Goal: Task Accomplishment & Management: Use online tool/utility

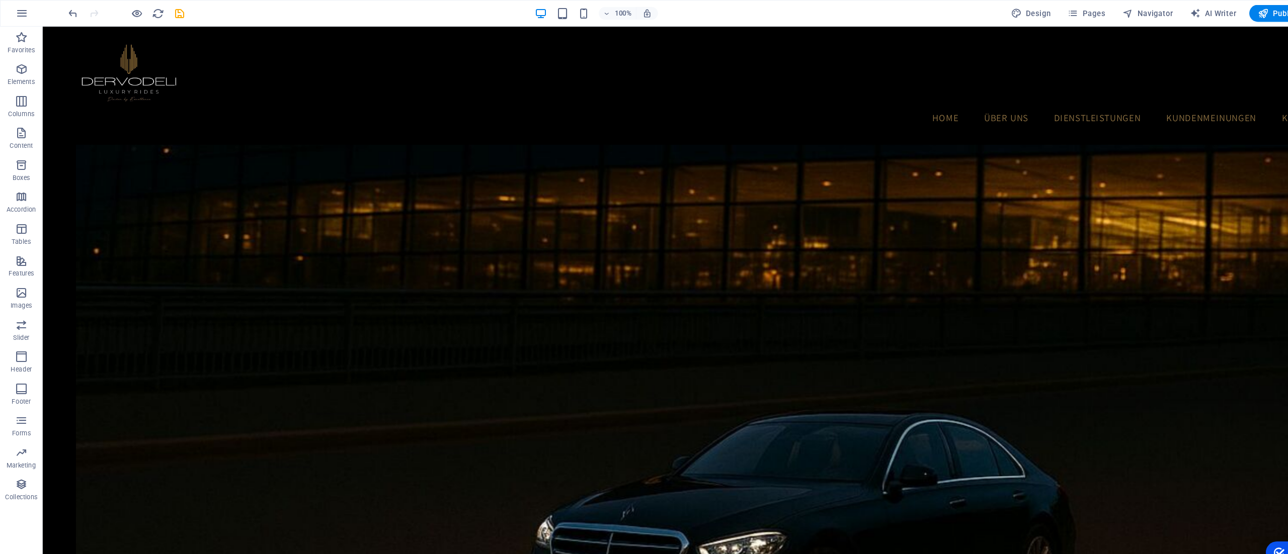
scroll to position [1073, 0]
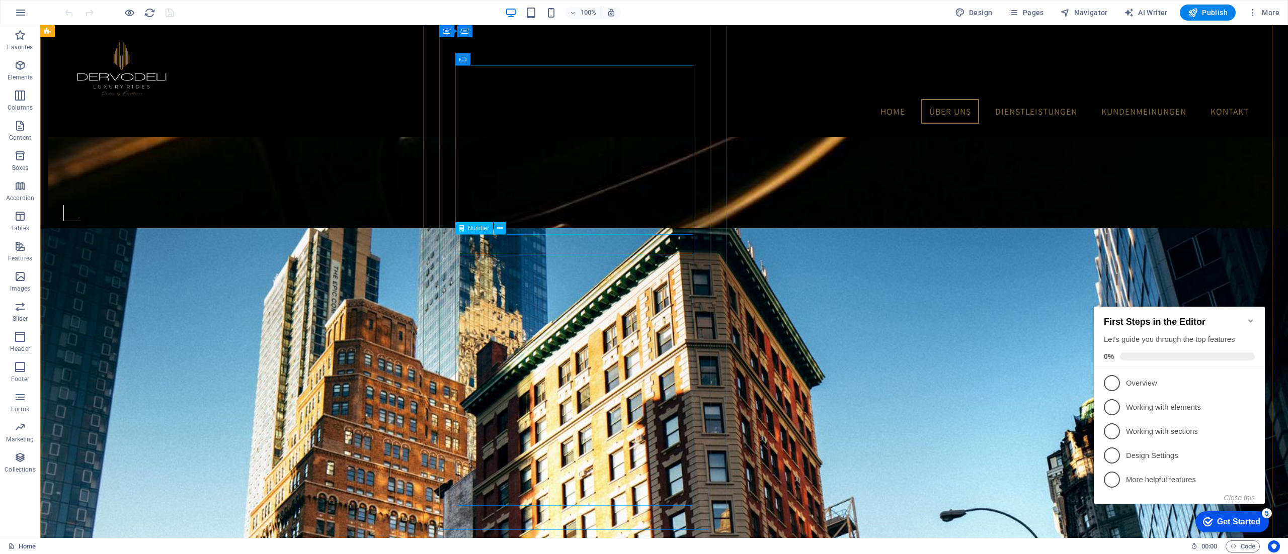
scroll to position [968, 0]
click at [17, 406] on p "Forms" at bounding box center [20, 410] width 18 height 8
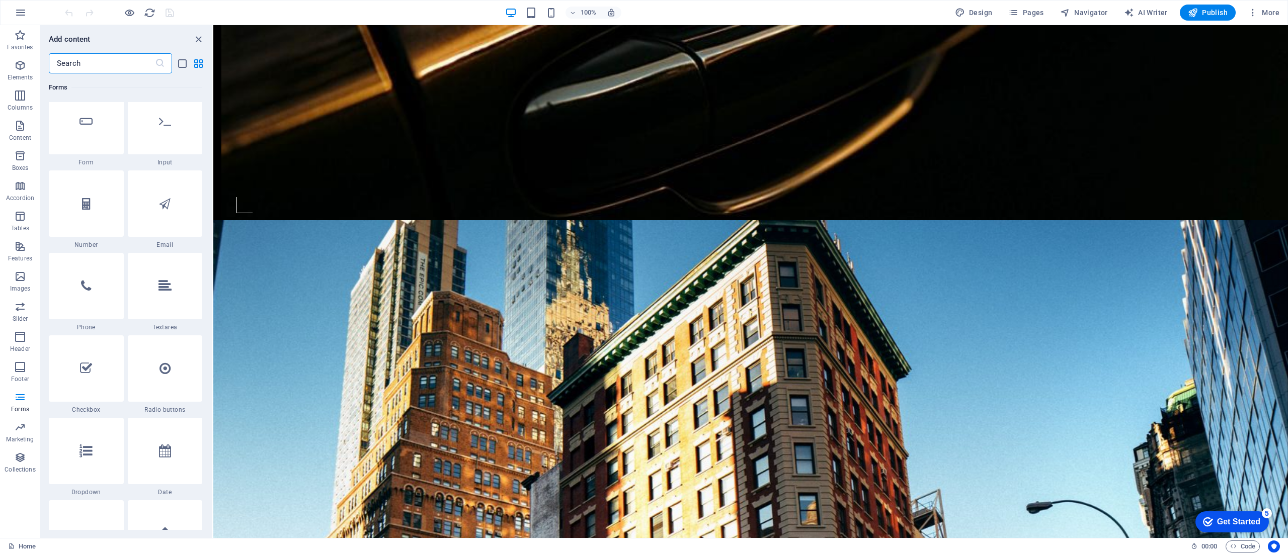
scroll to position [7613, 0]
click at [70, 282] on div at bounding box center [86, 280] width 75 height 66
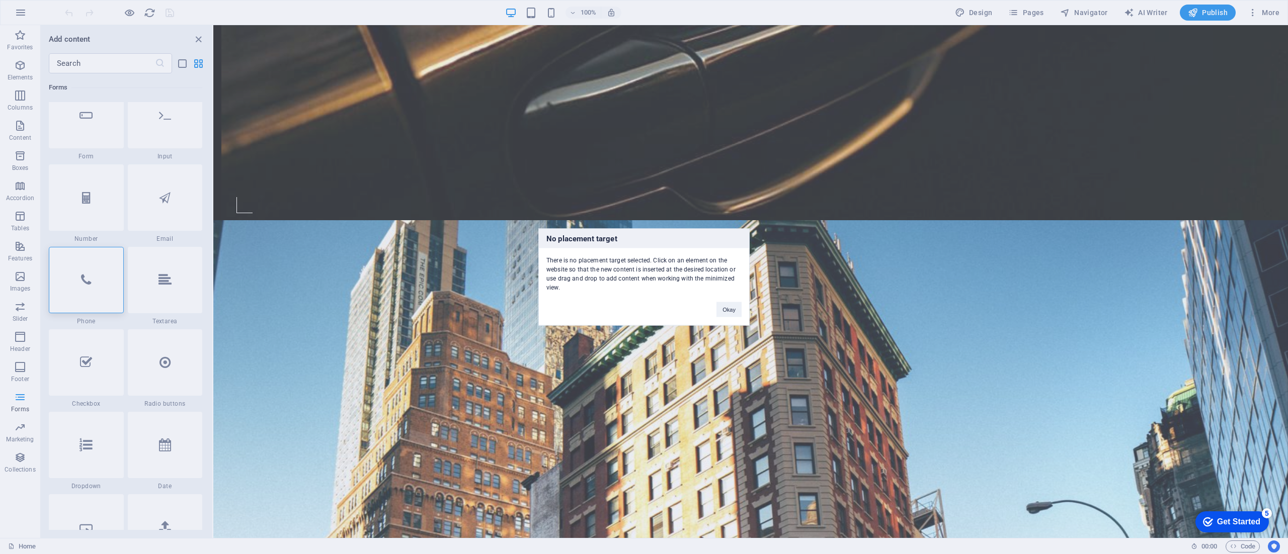
click at [733, 309] on button "Okay" at bounding box center [728, 309] width 25 height 15
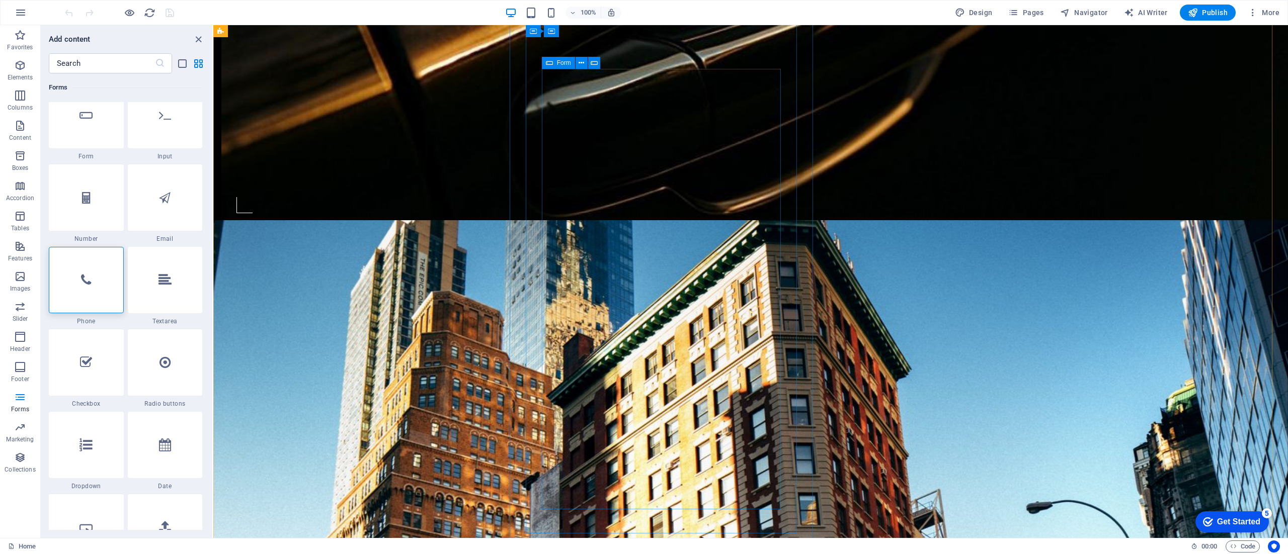
click div "Wählen Sie Ihre Wunschfahrt aus. Nur Hinfahrt Hin- und Rückfahrt Stundenweise (…"
click div
click at [80, 287] on div at bounding box center [86, 280] width 75 height 66
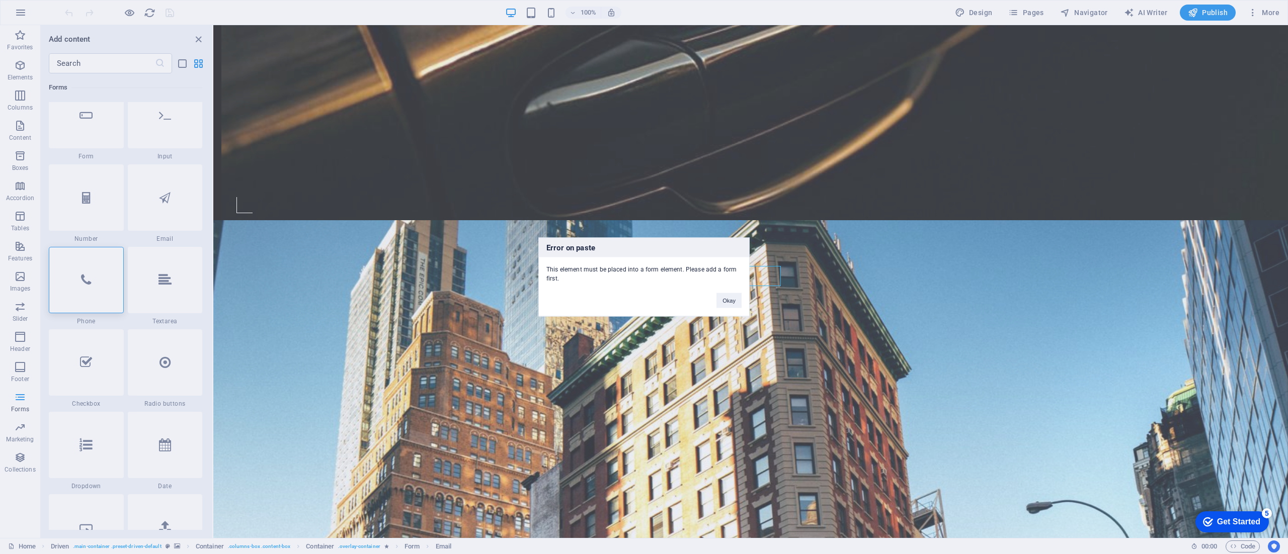
drag, startPoint x: 393, startPoint y: 294, endPoint x: 592, endPoint y: 300, distance: 199.3
click at [592, 300] on div "Error on paste This element must be placed into a form element. Please add a fo…" at bounding box center [644, 277] width 1288 height 554
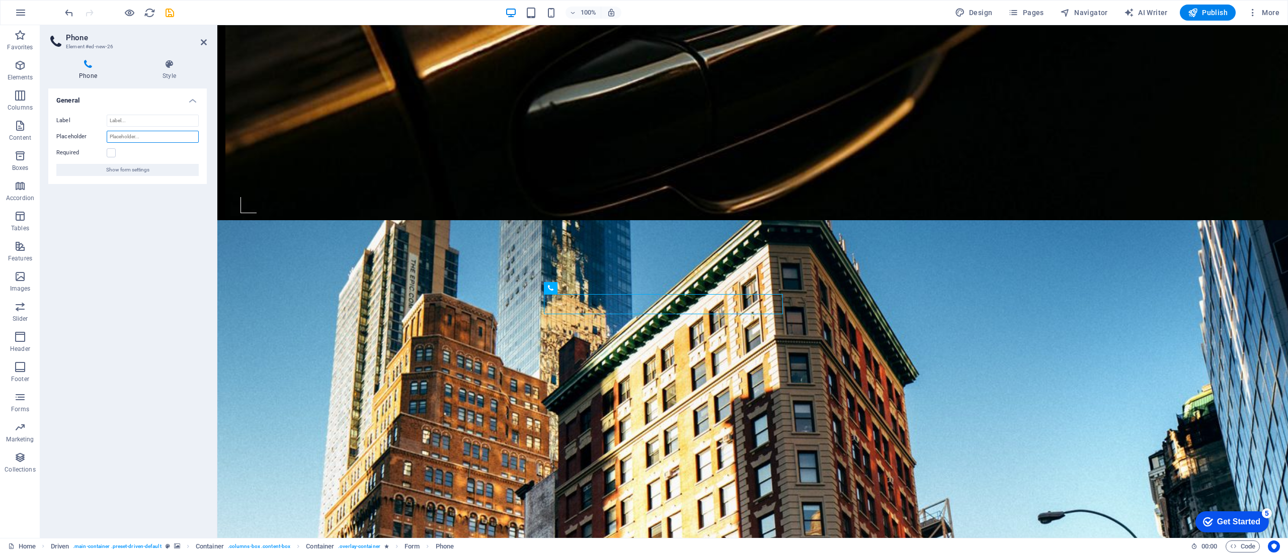
click at [152, 134] on input "Placeholder" at bounding box center [153, 137] width 92 height 12
type input "Telefon"
click at [112, 153] on label at bounding box center [111, 152] width 9 height 9
click at [0, 0] on input "Required" at bounding box center [0, 0] width 0 height 0
click at [170, 10] on icon "save" at bounding box center [170, 13] width 12 height 12
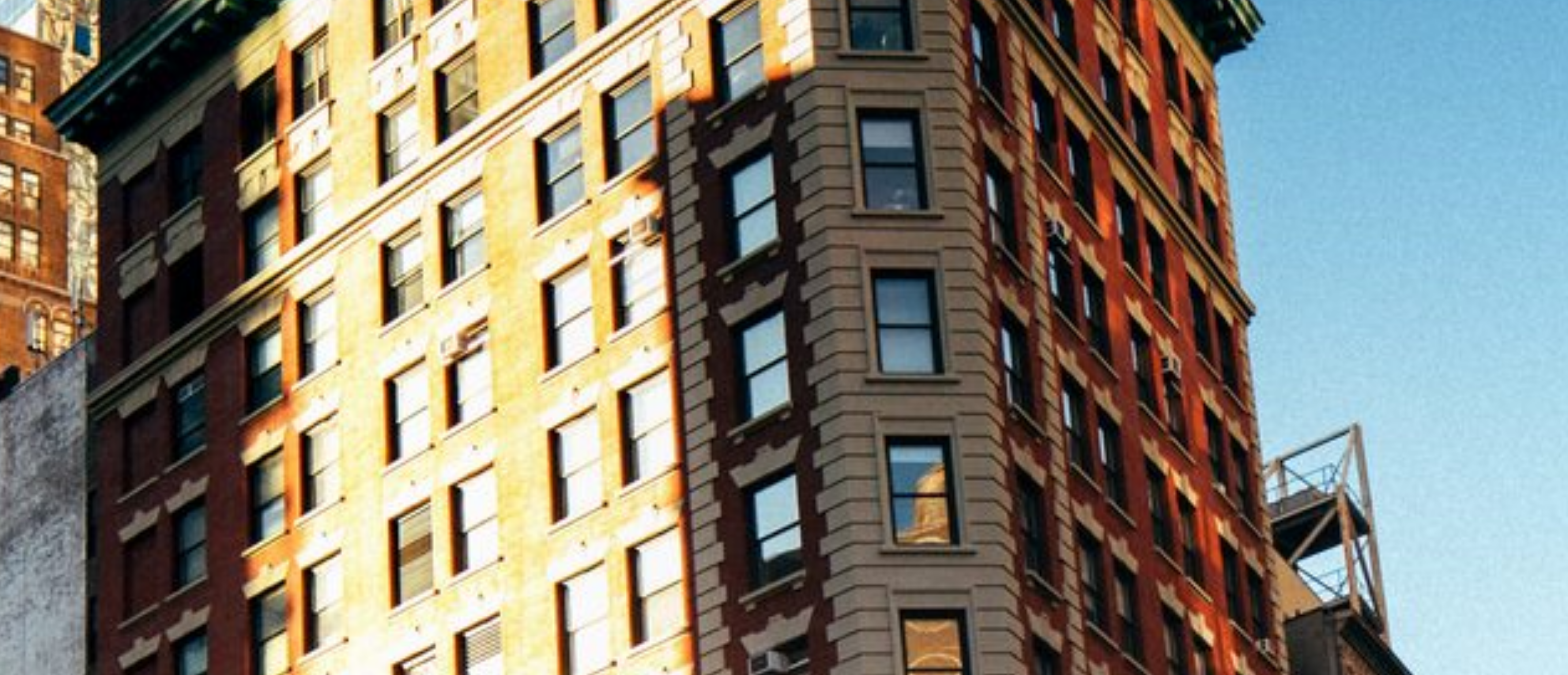
scroll to position [821, 0]
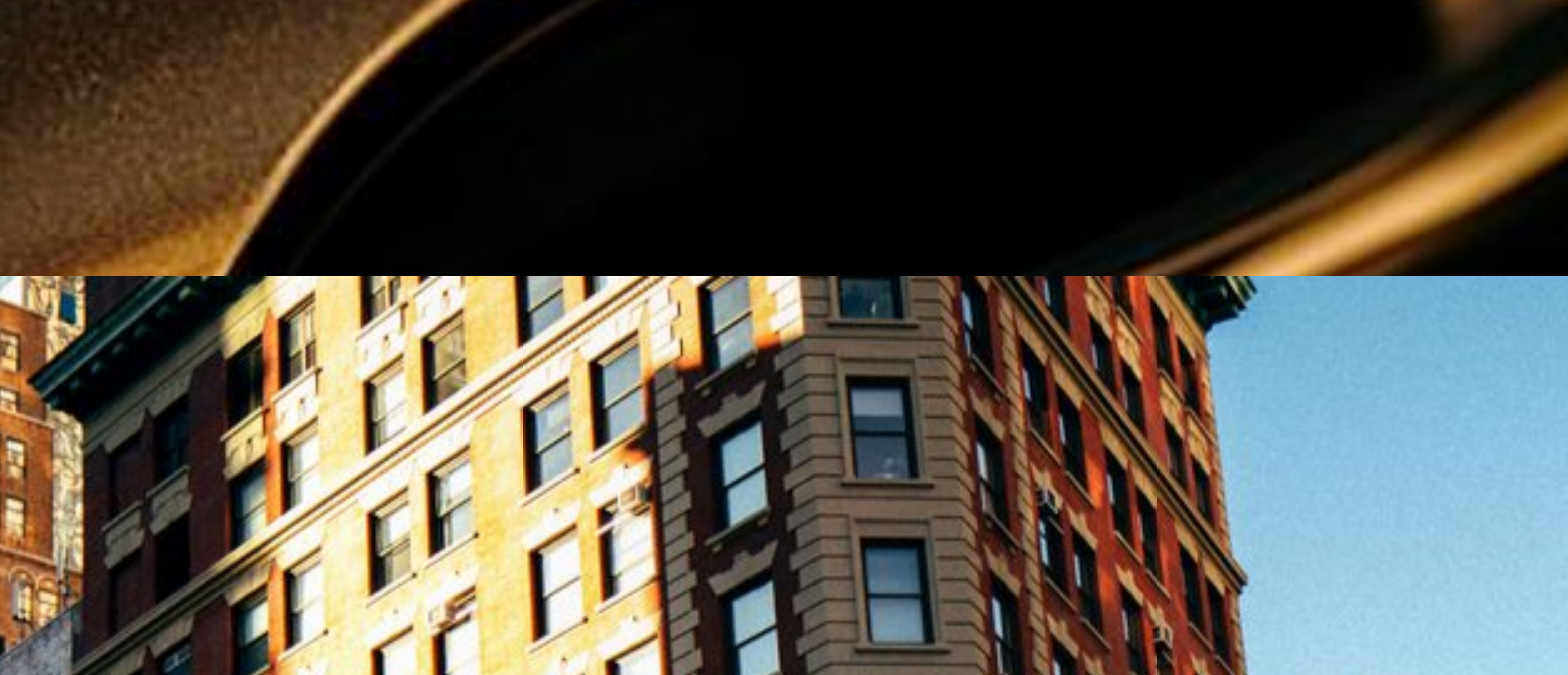
drag, startPoint x: -611, startPoint y: -396, endPoint x: -541, endPoint y: -209, distance: 199.7
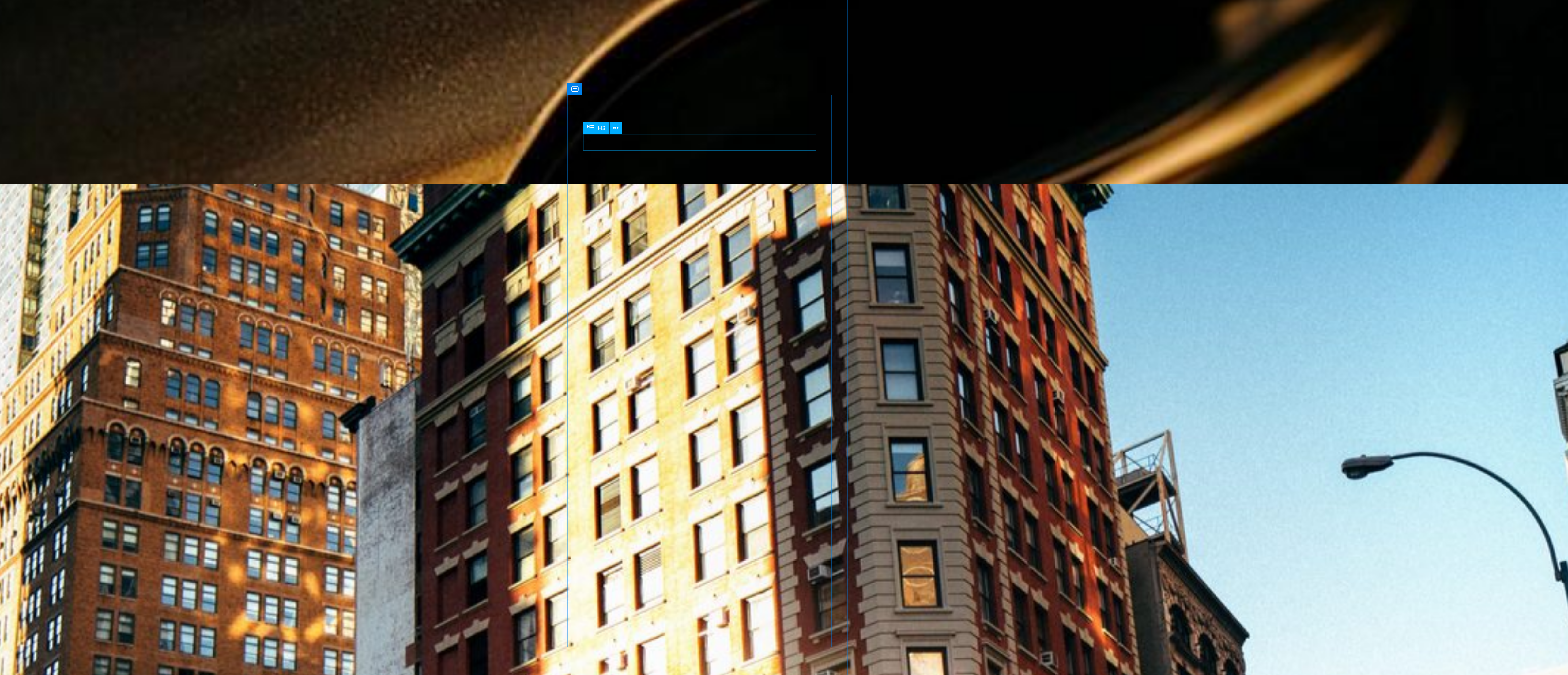
scroll to position [750, 0]
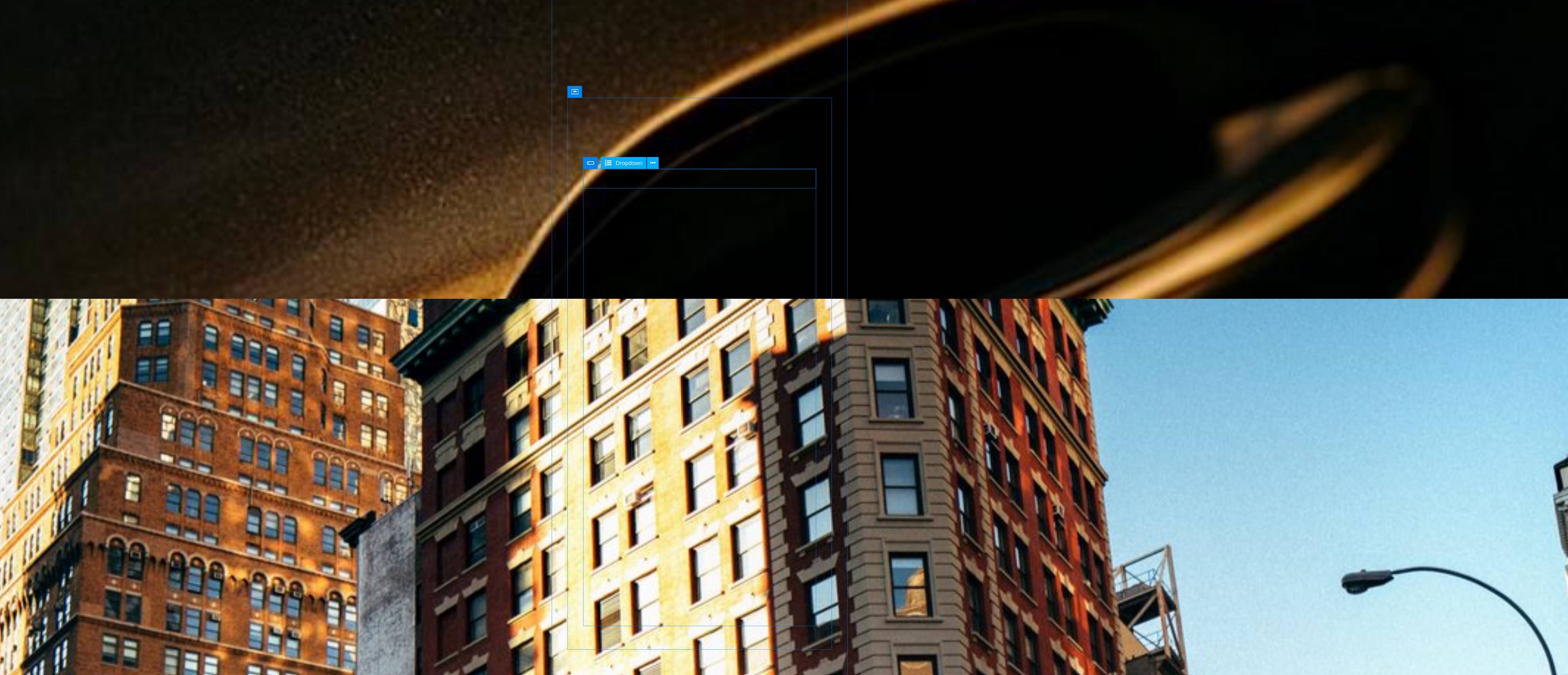
click div "Wählen Sie Ihre Wunschfahrt aus. Nur Hinfahrt Hin- und Rückfahrt Stundenweise (…"
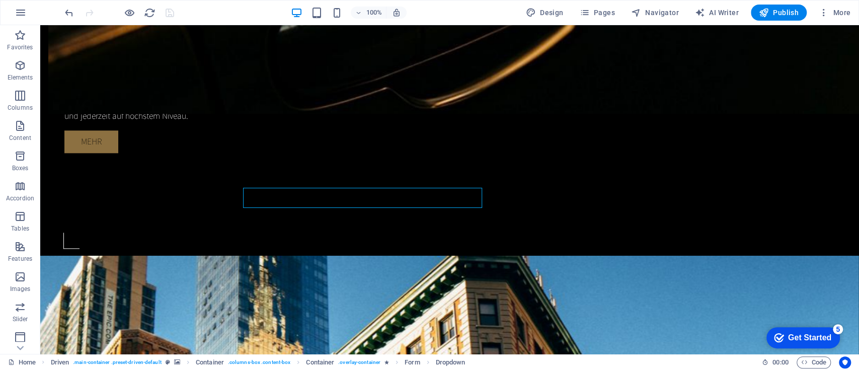
scroll to position [777, 0]
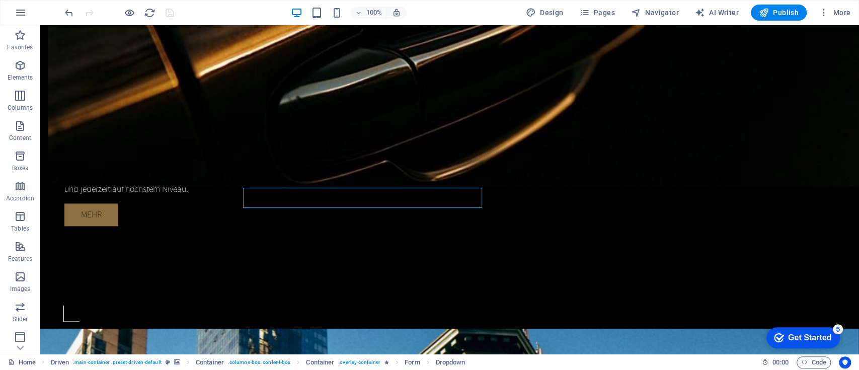
drag, startPoint x: 2599, startPoint y: 26, endPoint x: 532, endPoint y: 62, distance: 2066.7
click at [17, 281] on p "Forms" at bounding box center [20, 285] width 18 height 8
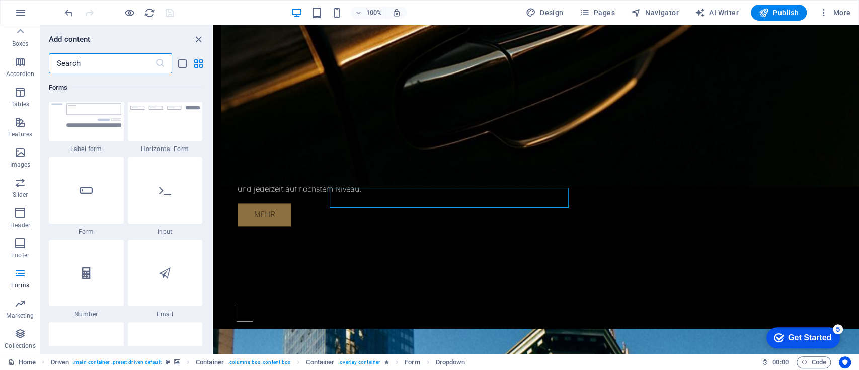
scroll to position [7533, 0]
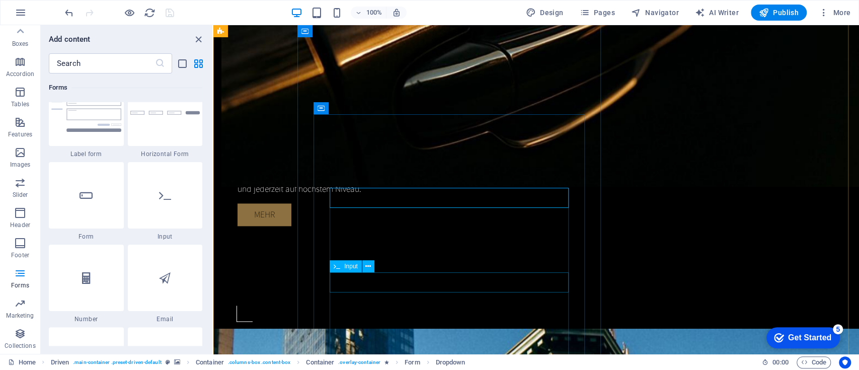
click div
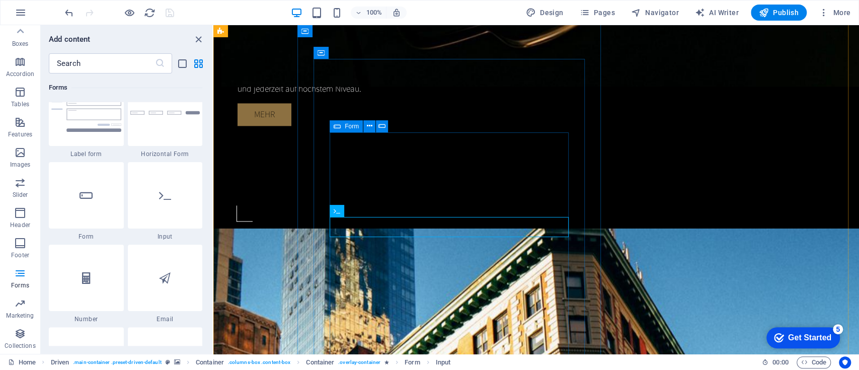
scroll to position [898, 0]
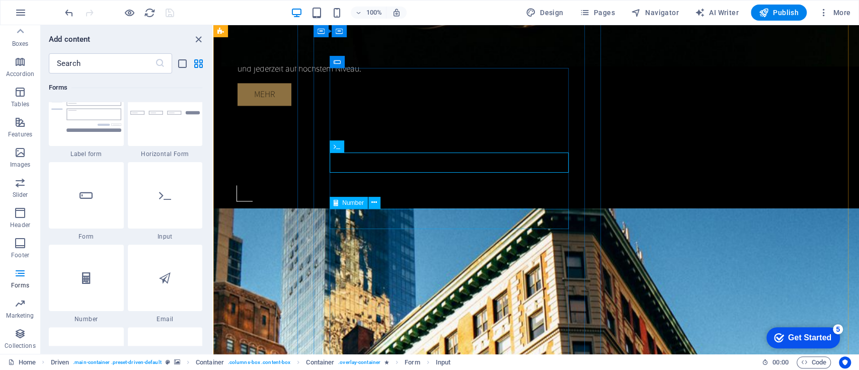
click div
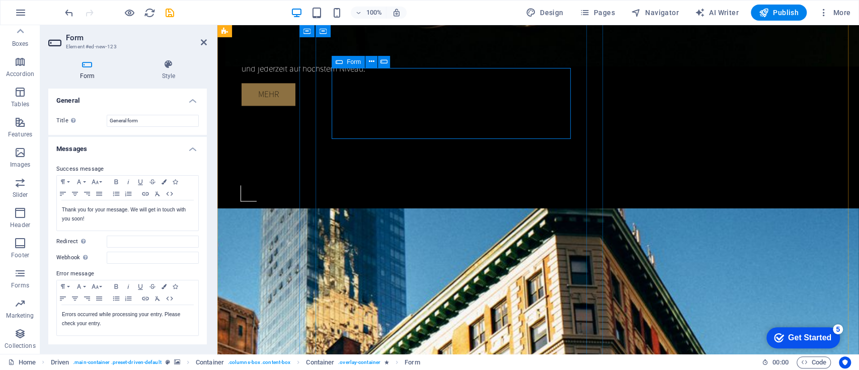
drag, startPoint x: 369, startPoint y: 87, endPoint x: 447, endPoint y: 152, distance: 101.8
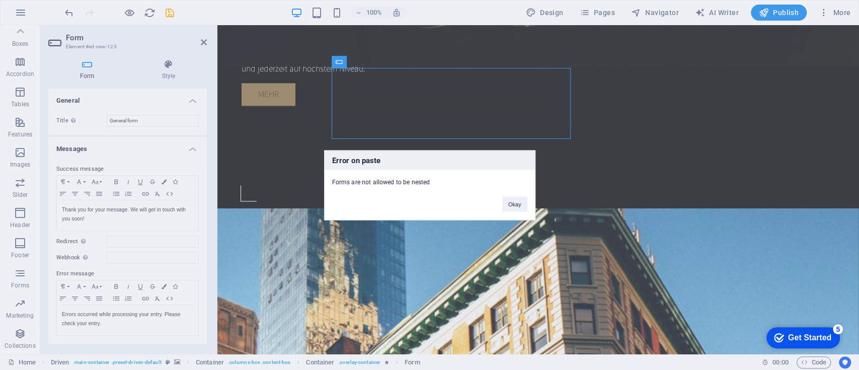
drag, startPoint x: 444, startPoint y: 163, endPoint x: 435, endPoint y: 189, distance: 27.0
click at [435, 189] on div "Error on paste Forms are not allowed to be nested Okay" at bounding box center [429, 185] width 211 height 70
click at [519, 203] on button "Okay" at bounding box center [514, 203] width 25 height 15
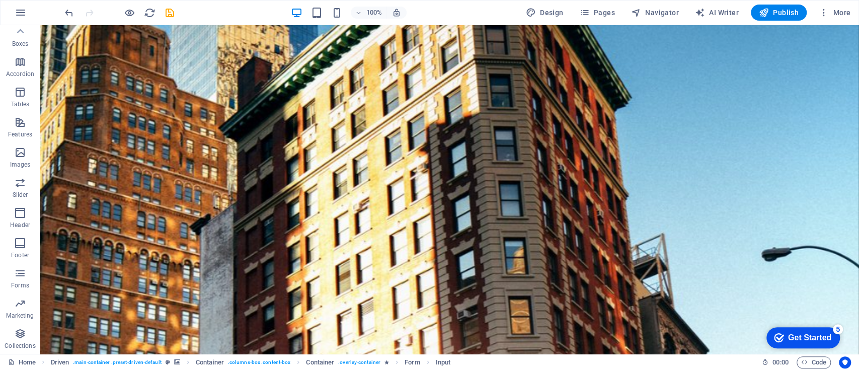
scroll to position [1204, 0]
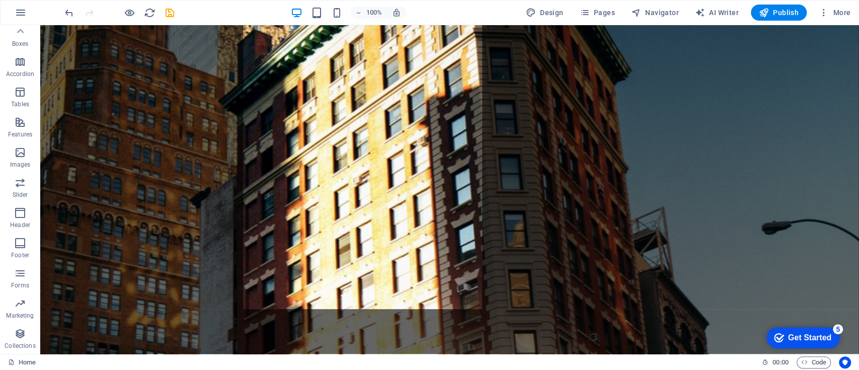
drag, startPoint x: 475, startPoint y: 267, endPoint x: 438, endPoint y: 124, distance: 147.5
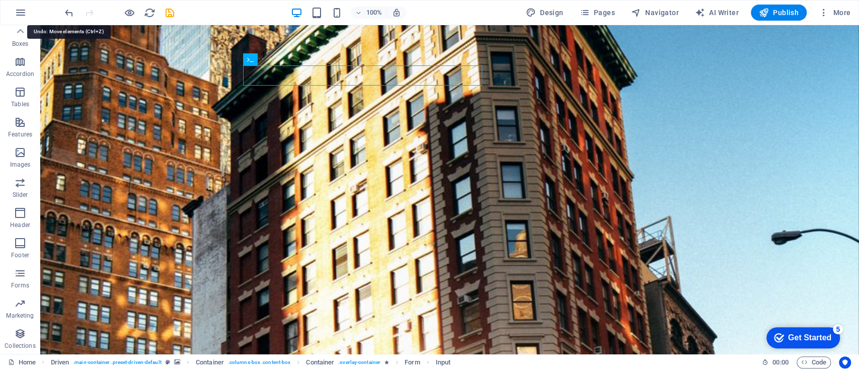
click at [67, 11] on icon "undo" at bounding box center [69, 13] width 12 height 12
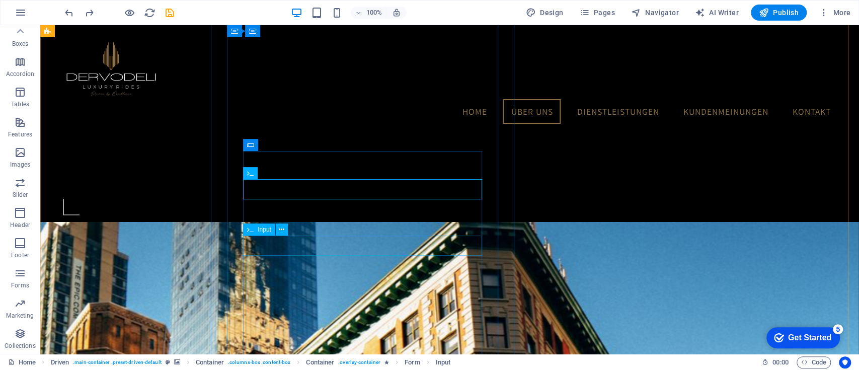
scroll to position [714, 0]
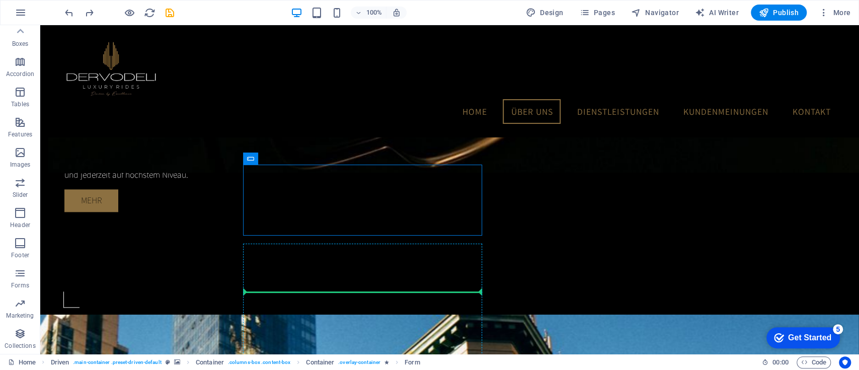
drag, startPoint x: 294, startPoint y: 181, endPoint x: 339, endPoint y: 287, distance: 115.9
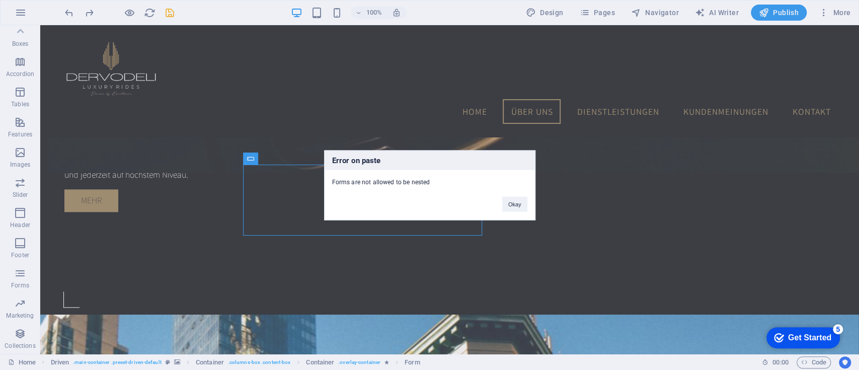
click at [339, 287] on div "Error on paste Forms are not allowed to be nested Okay" at bounding box center [429, 185] width 859 height 370
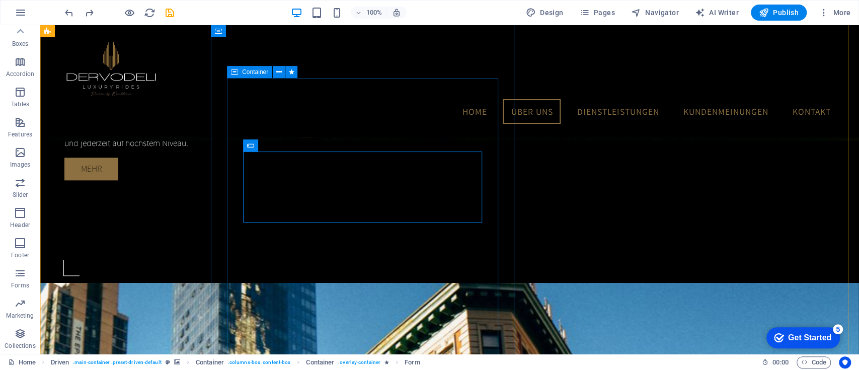
scroll to position [687, 0]
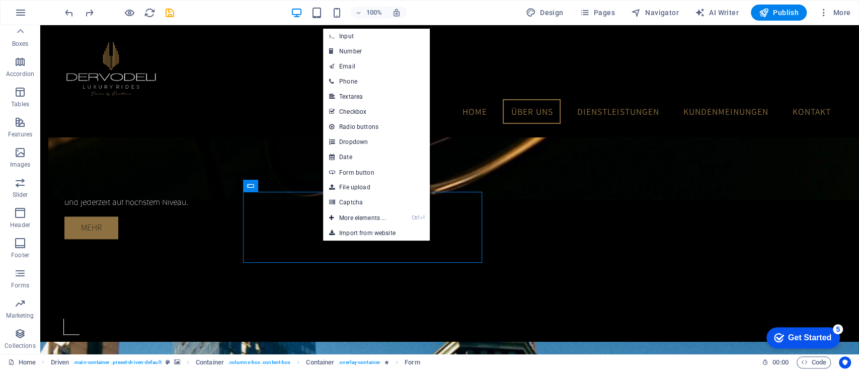
click at [379, 216] on link "Ctrl ⏎ More elements ..." at bounding box center [357, 217] width 69 height 15
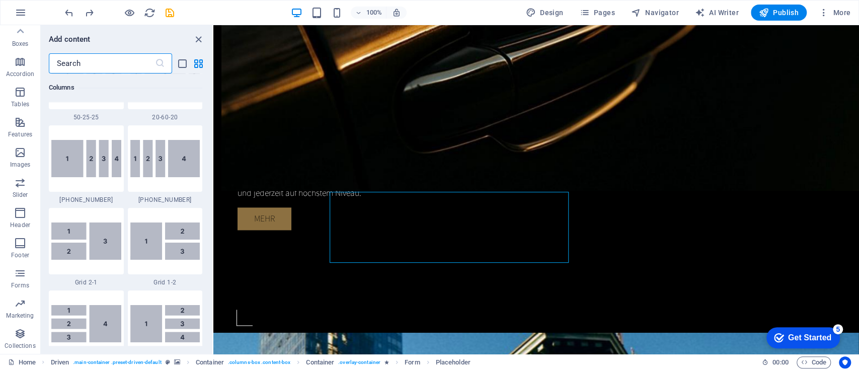
scroll to position [1136, 0]
click at [196, 43] on icon "close panel" at bounding box center [199, 40] width 12 height 12
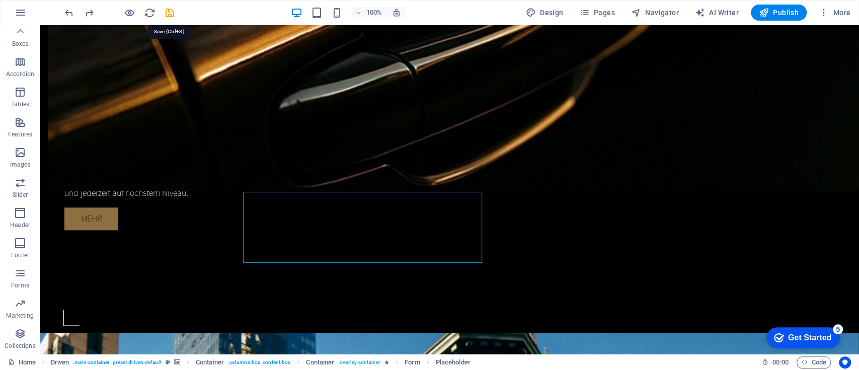
click at [173, 12] on icon "save" at bounding box center [170, 13] width 12 height 12
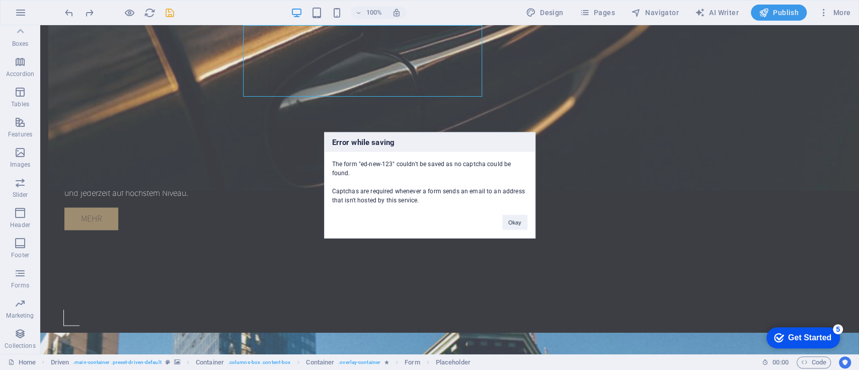
scroll to position [940, 0]
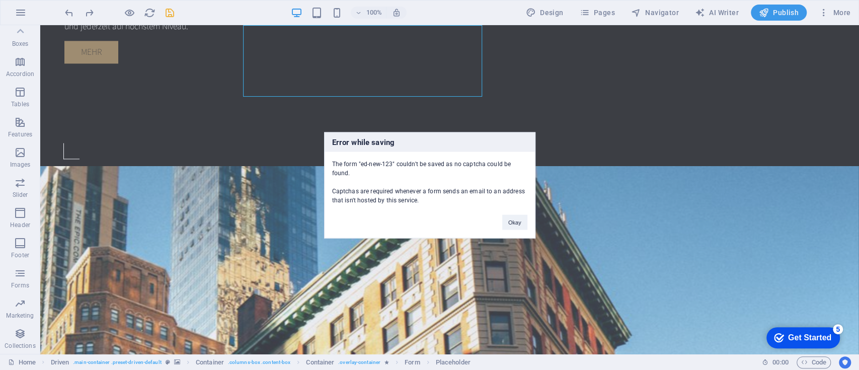
click at [515, 221] on button "Okay" at bounding box center [514, 221] width 25 height 15
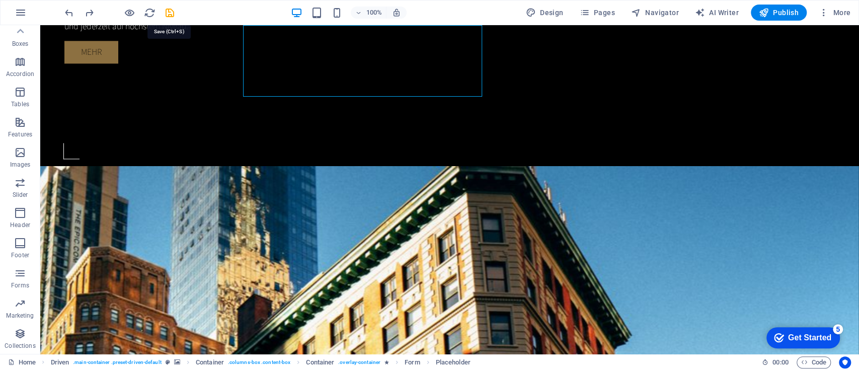
click at [167, 11] on icon "save" at bounding box center [170, 13] width 12 height 12
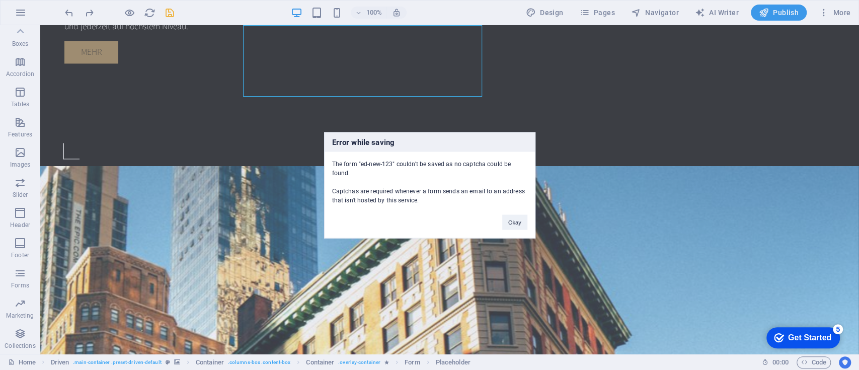
click at [518, 223] on button "Okay" at bounding box center [514, 221] width 25 height 15
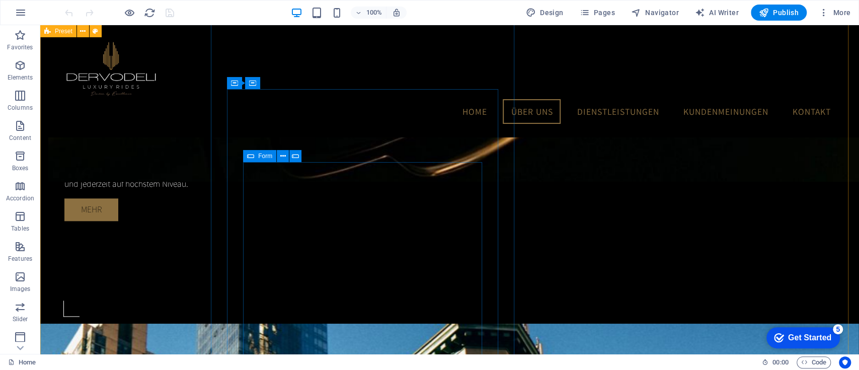
scroll to position [701, 0]
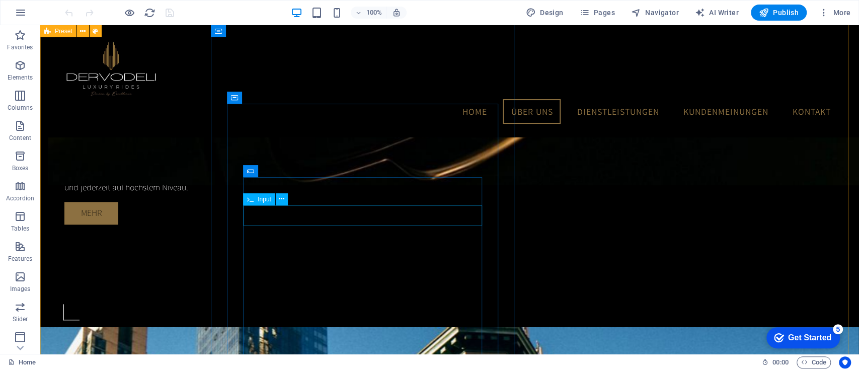
click div
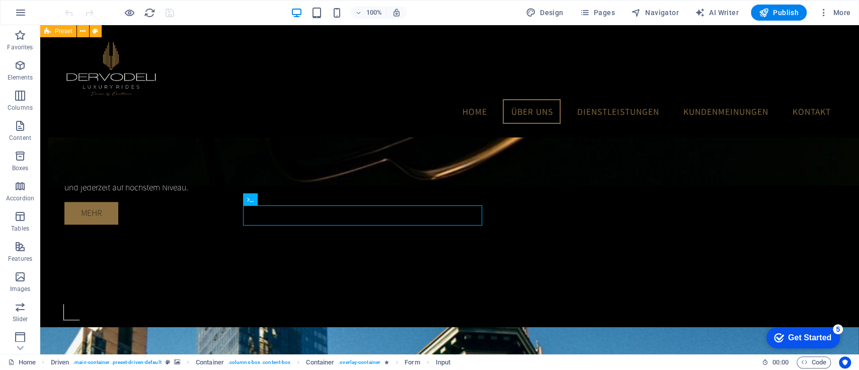
click at [18, 310] on icon "button" at bounding box center [20, 307] width 12 height 12
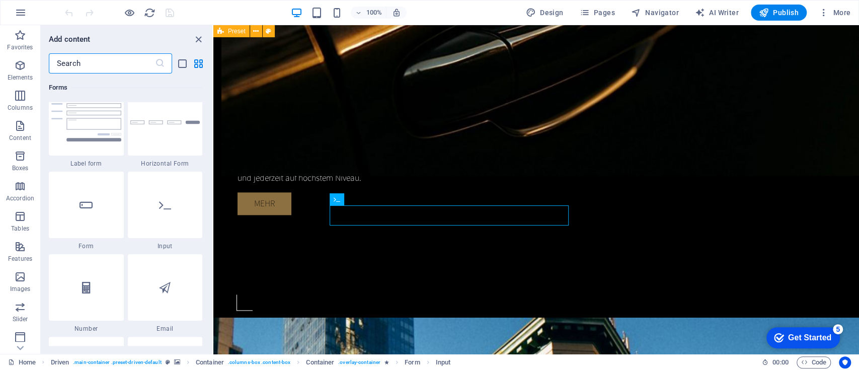
scroll to position [7574, 0]
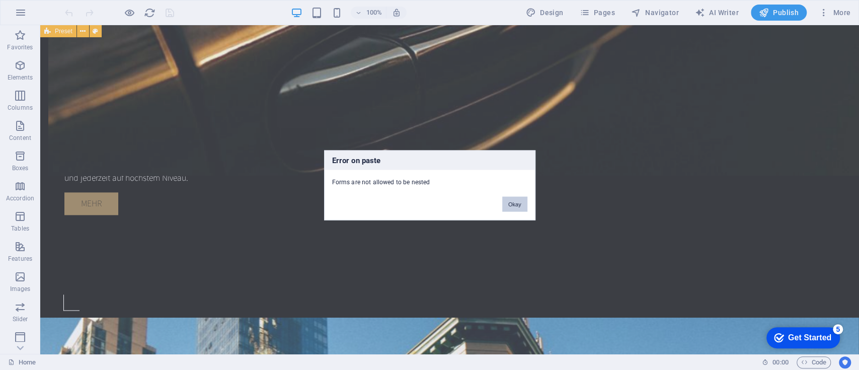
drag, startPoint x: 74, startPoint y: 139, endPoint x: 358, endPoint y: 225, distance: 297.1
click at [358, 225] on div "Error on paste Forms are not allowed to be nested Okay" at bounding box center [429, 185] width 859 height 370
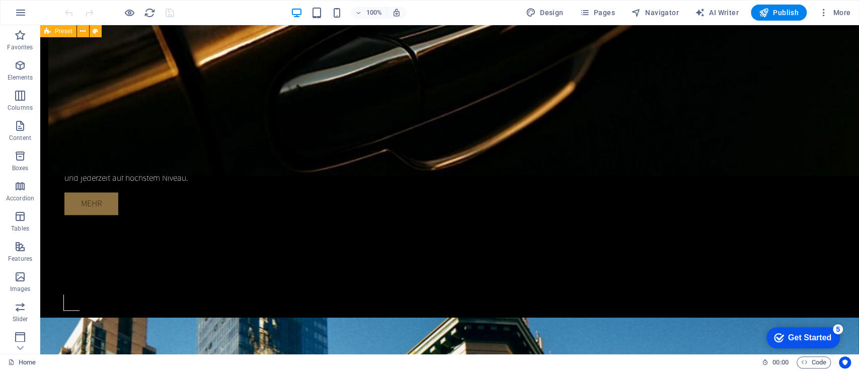
click at [22, 309] on icon "button" at bounding box center [20, 307] width 12 height 12
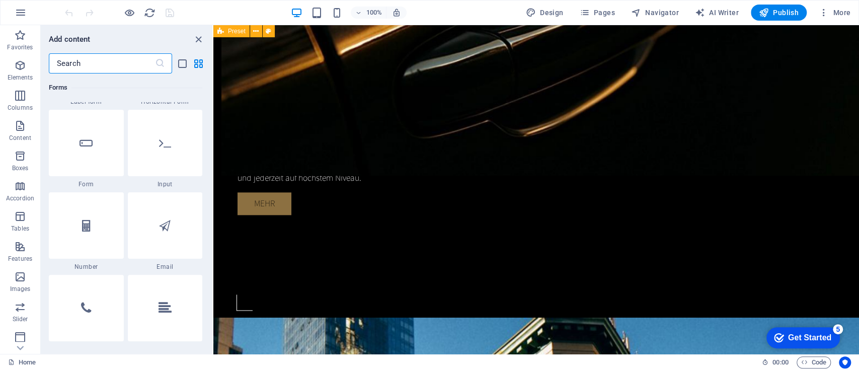
scroll to position [7586, 0]
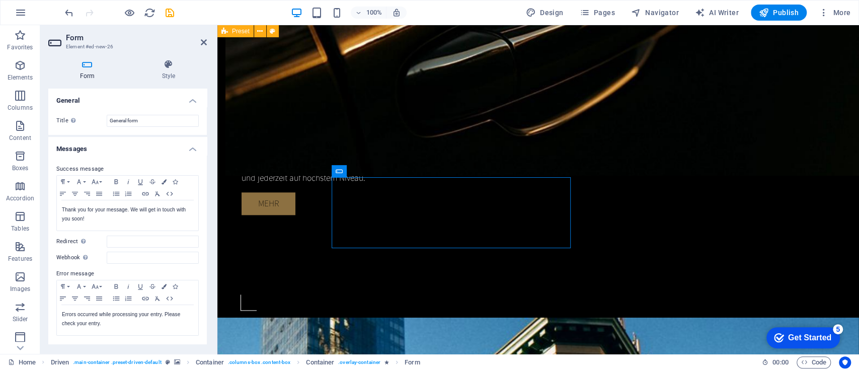
click at [16, 68] on icon "button" at bounding box center [20, 65] width 12 height 12
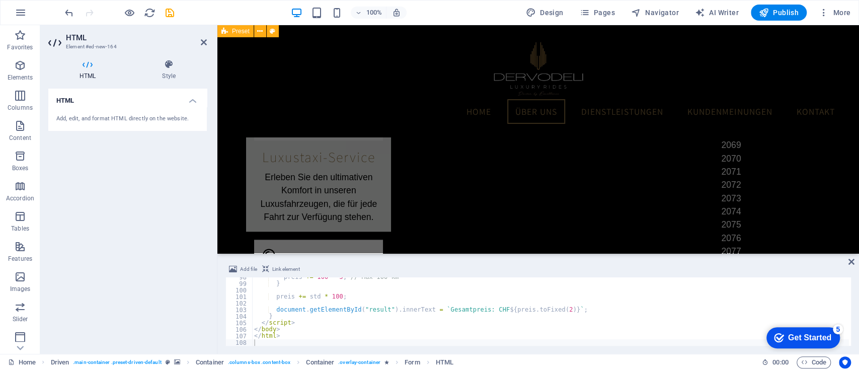
scroll to position [146, 0]
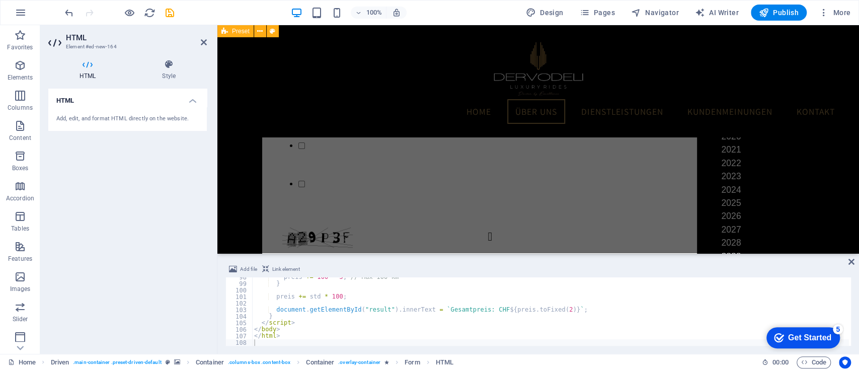
click at [201, 39] on icon at bounding box center [204, 42] width 6 height 8
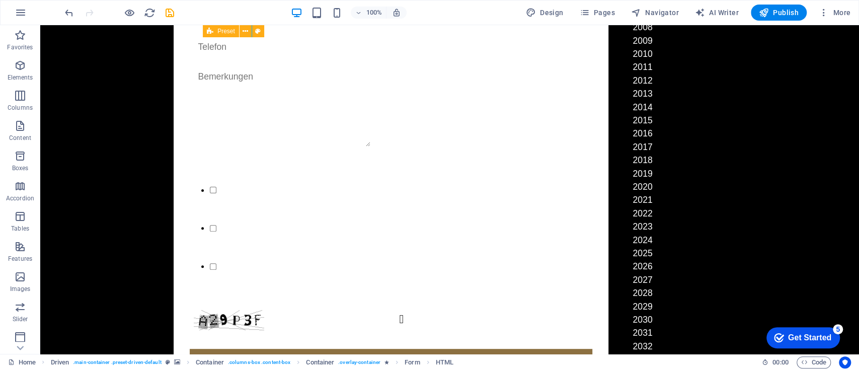
scroll to position [0, 0]
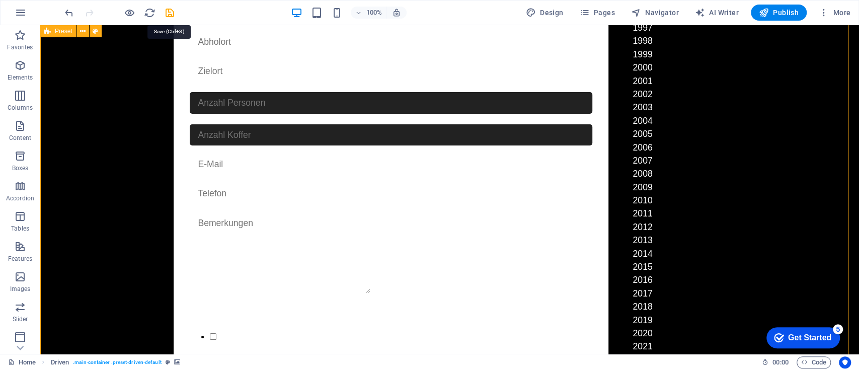
click at [173, 11] on icon "save" at bounding box center [170, 13] width 12 height 12
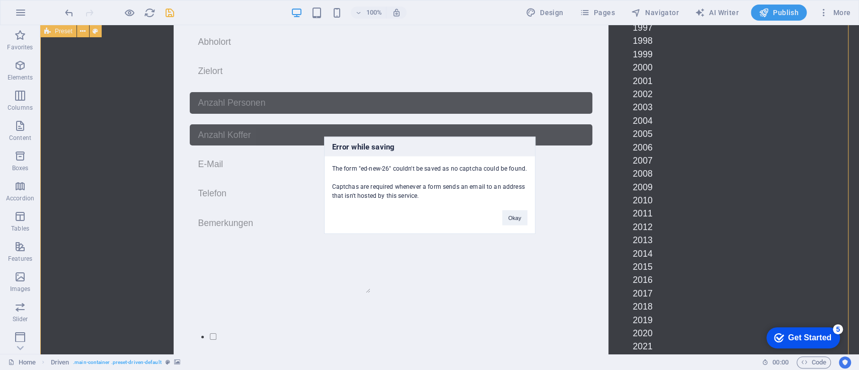
click at [511, 214] on button "Okay" at bounding box center [514, 217] width 25 height 15
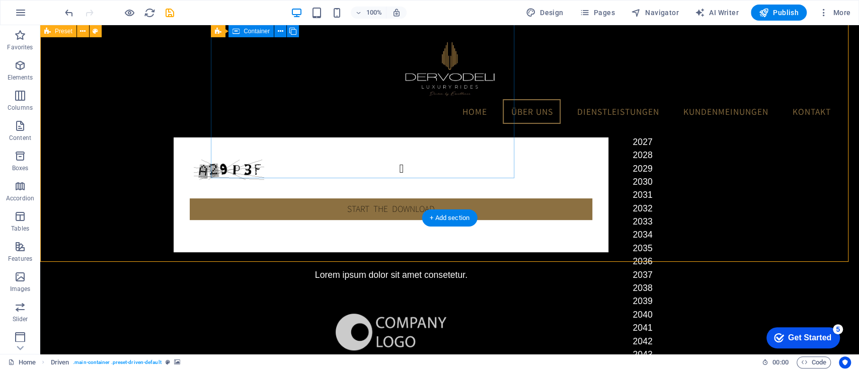
scroll to position [16, 0]
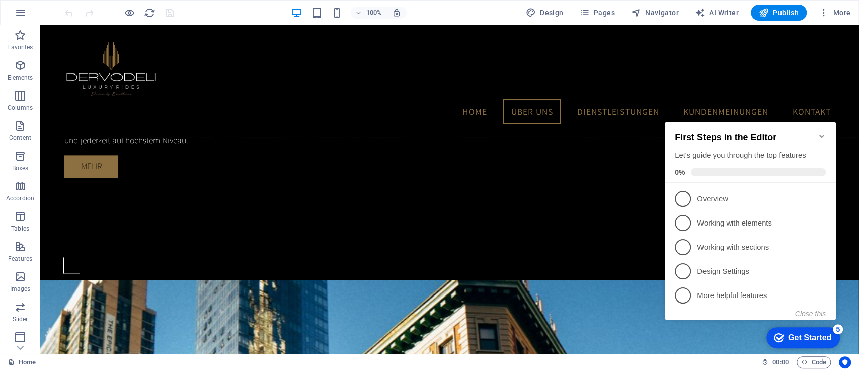
scroll to position [799, 0]
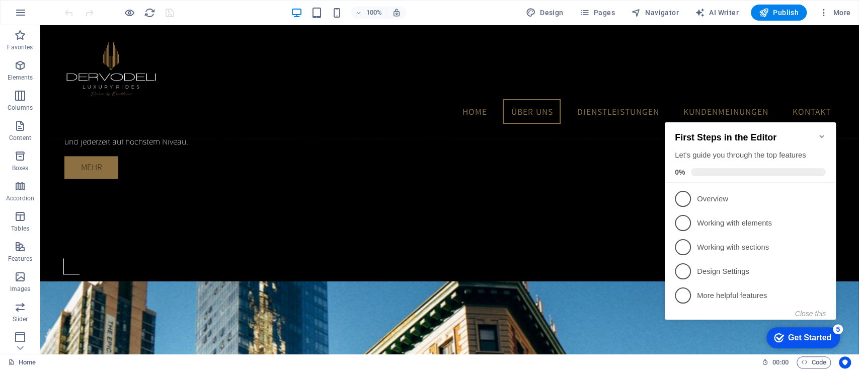
click at [22, 316] on p "Slider" at bounding box center [21, 319] width 16 height 8
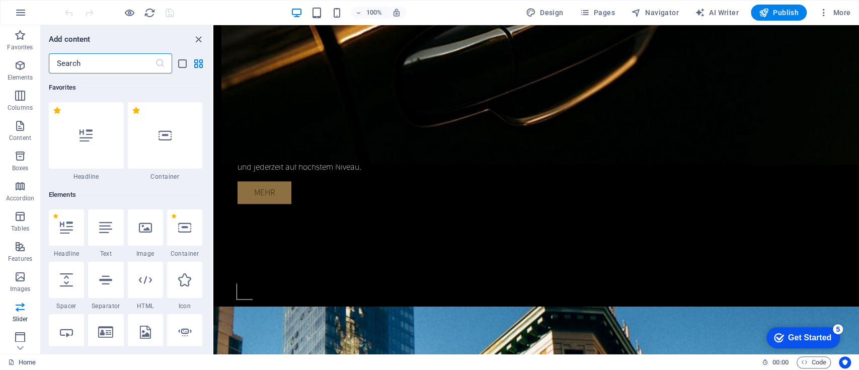
scroll to position [886, 0]
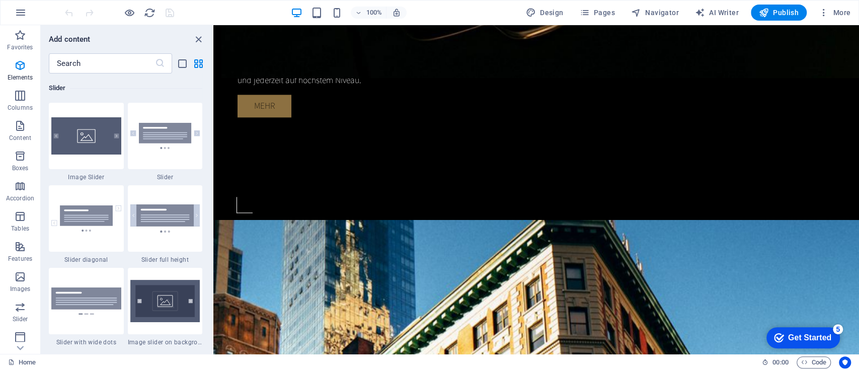
click at [17, 333] on icon "button" at bounding box center [20, 337] width 12 height 12
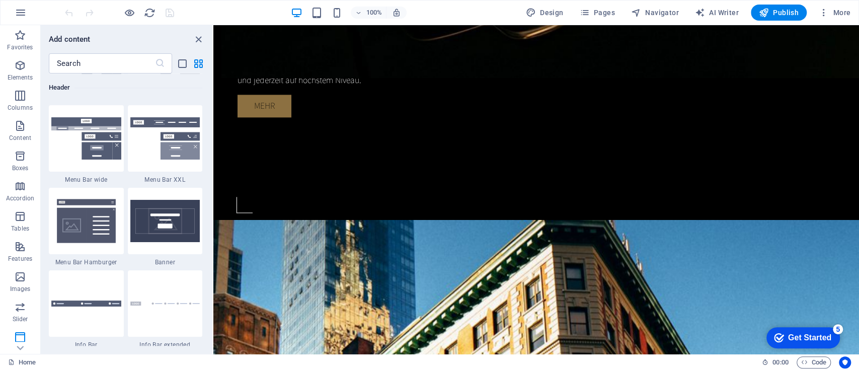
scroll to position [124, 0]
click at [20, 270] on icon "button" at bounding box center [20, 273] width 12 height 12
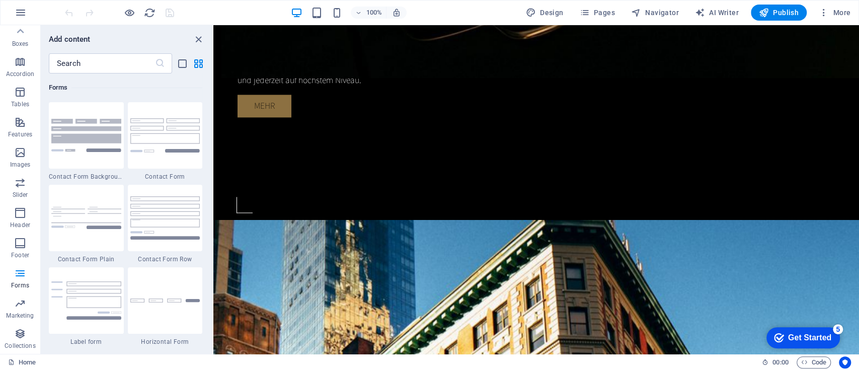
scroll to position [7511, 0]
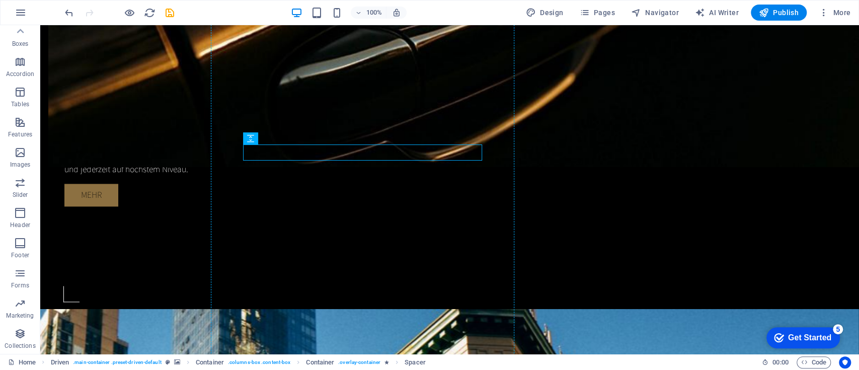
drag, startPoint x: 187, startPoint y: 146, endPoint x: 376, endPoint y: 71, distance: 203.0
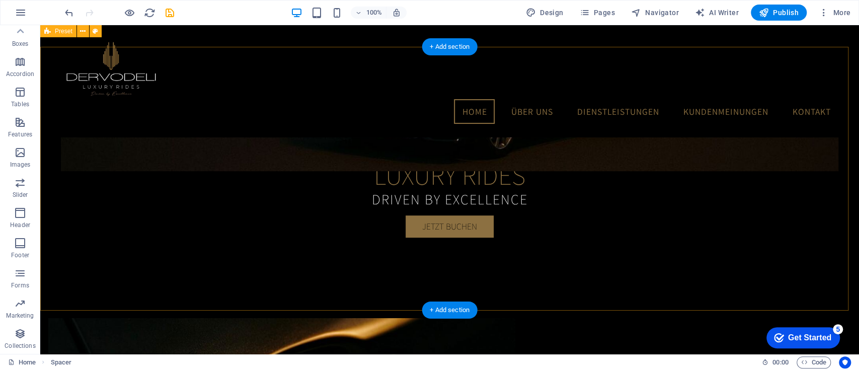
scroll to position [214, 0]
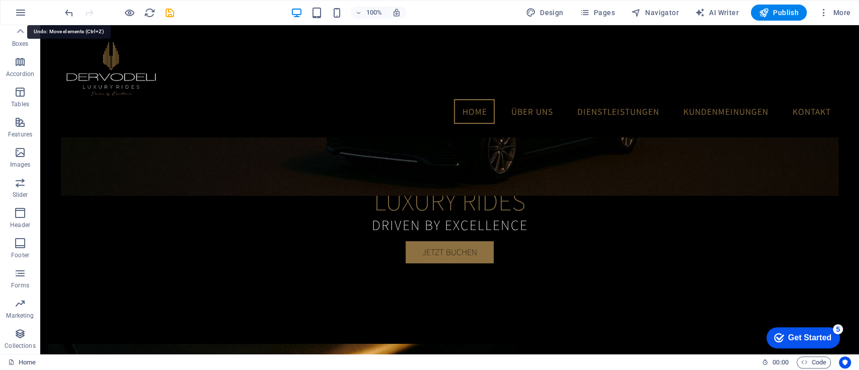
click at [71, 10] on icon "undo" at bounding box center [69, 13] width 12 height 12
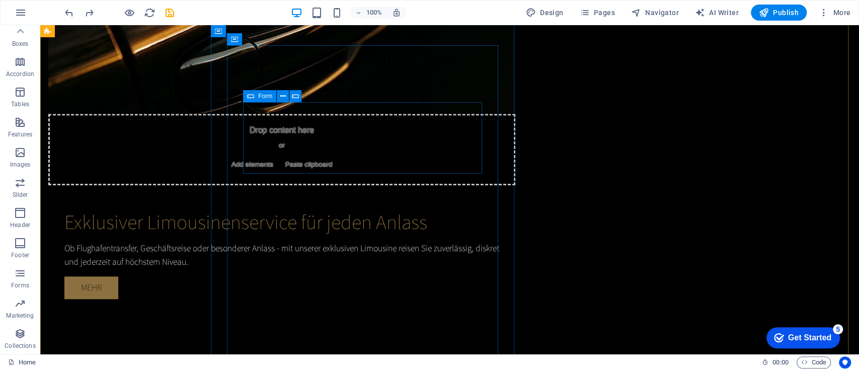
scroll to position [847, 0]
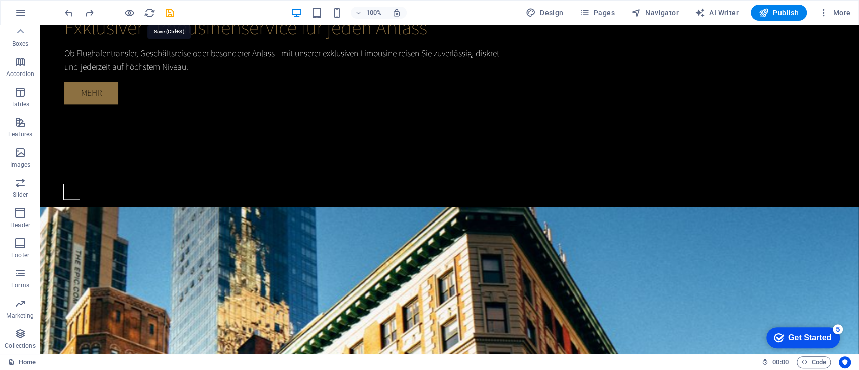
click at [170, 11] on icon "save" at bounding box center [170, 13] width 12 height 12
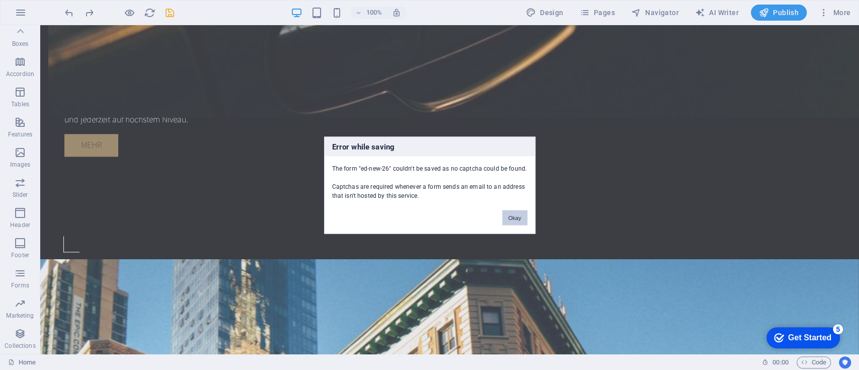
scroll to position [924, 0]
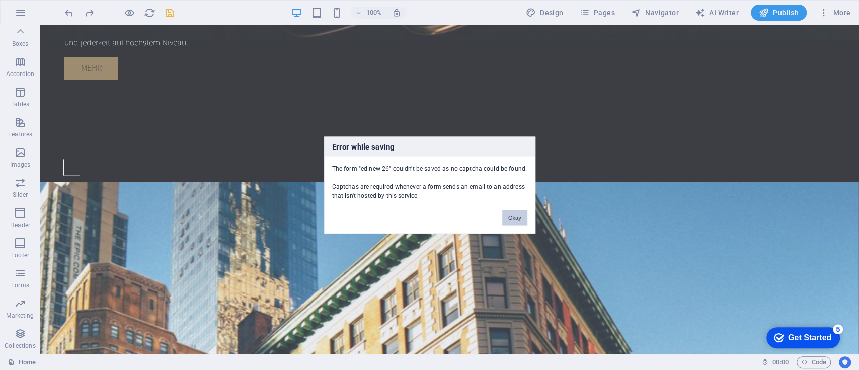
click at [513, 214] on button "Okay" at bounding box center [514, 217] width 25 height 15
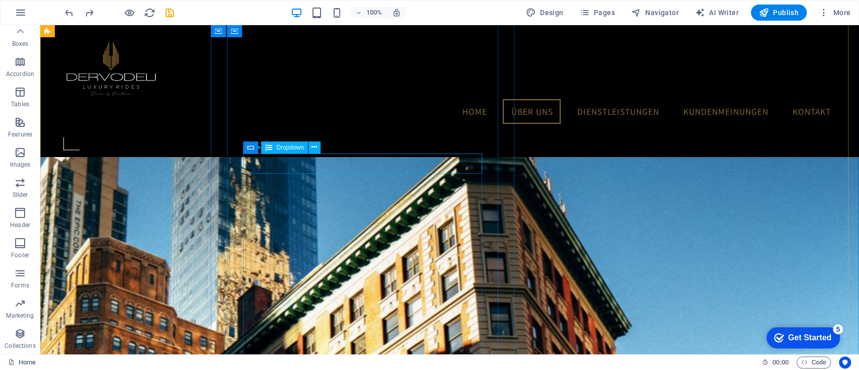
scroll to position [697, 0]
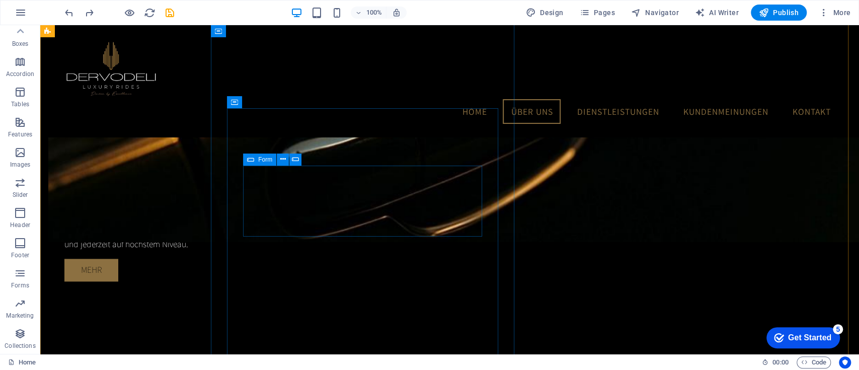
click at [258, 159] on div "Form" at bounding box center [259, 159] width 33 height 12
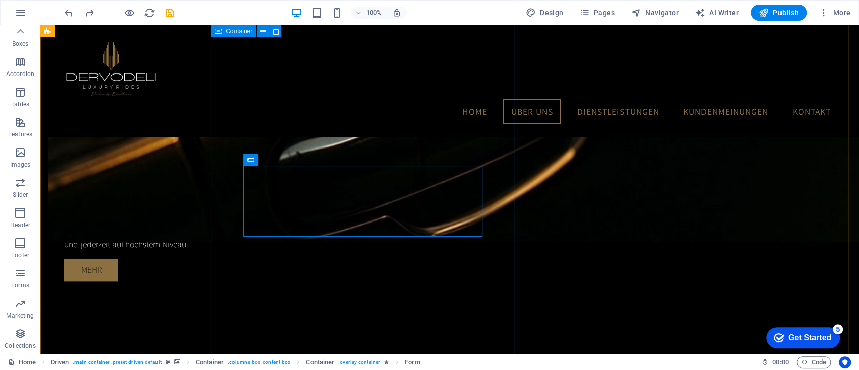
drag, startPoint x: 539, startPoint y: 189, endPoint x: 511, endPoint y: 189, distance: 28.2
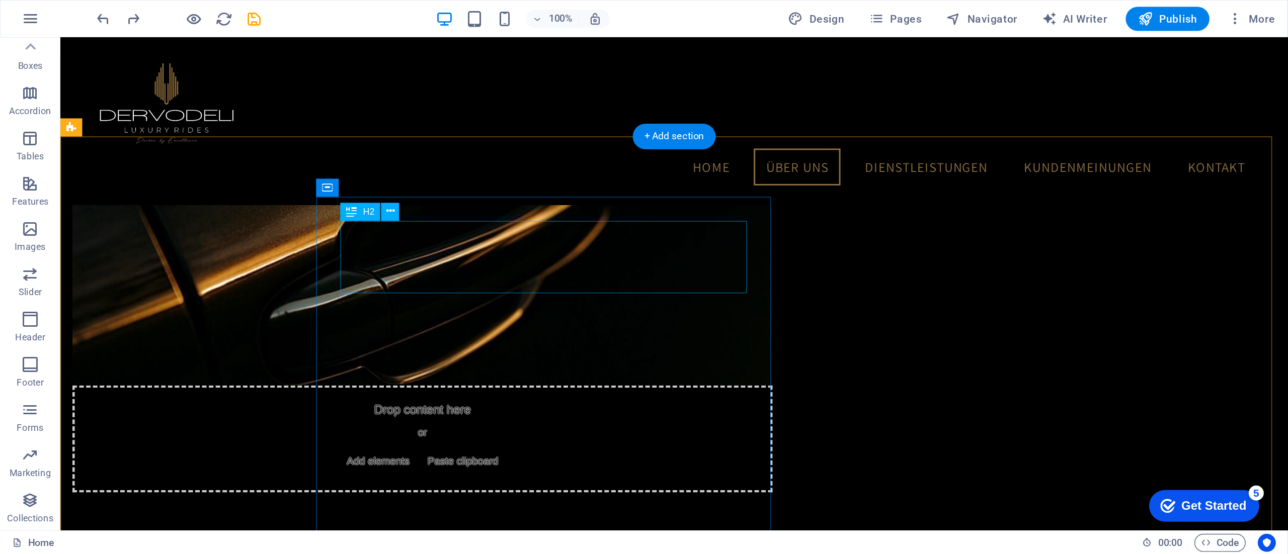
scroll to position [477, 0]
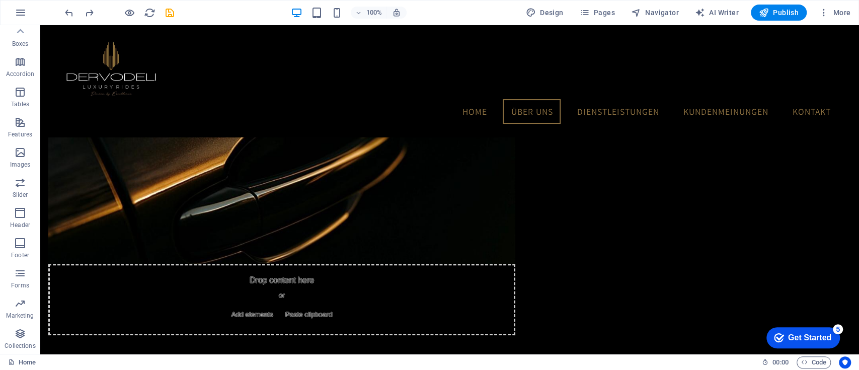
click at [824, 11] on icon "button" at bounding box center [824, 13] width 10 height 10
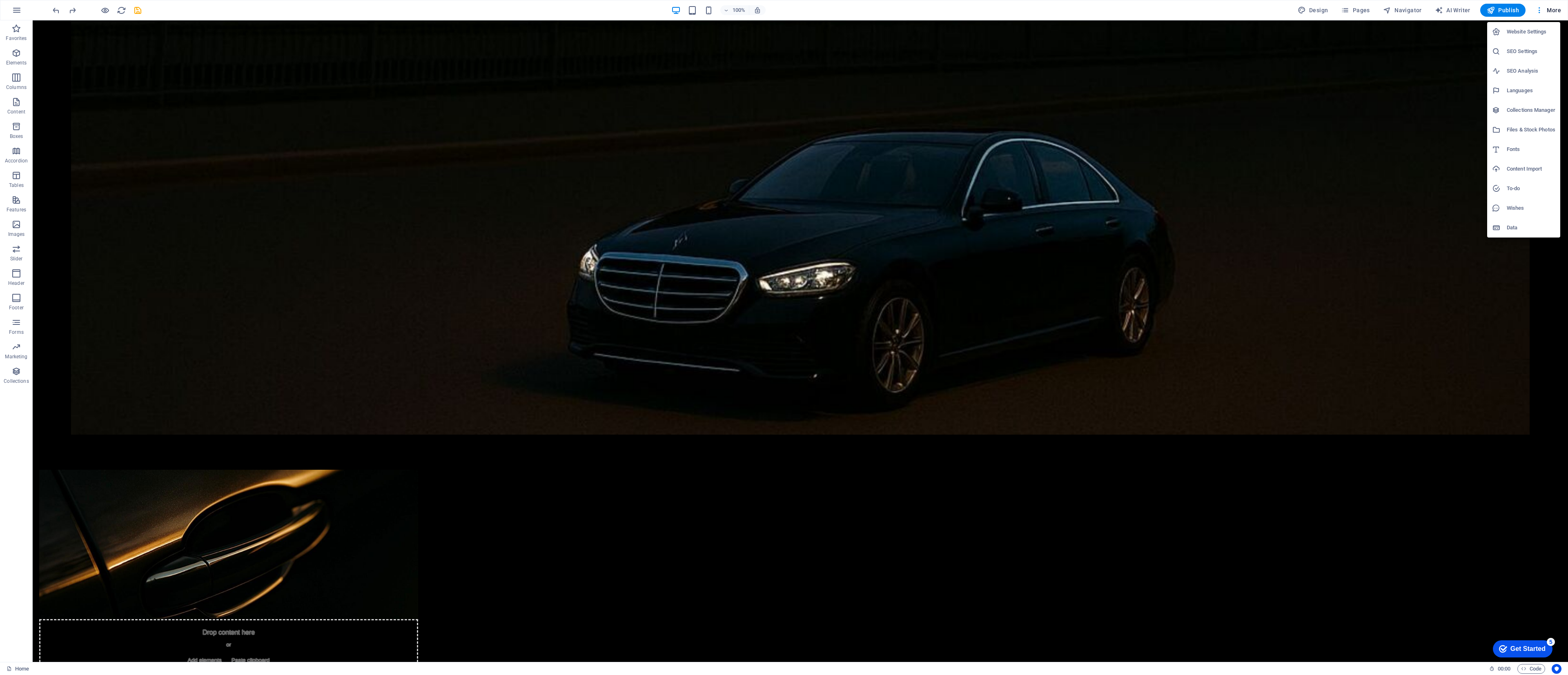
drag, startPoint x: 696, startPoint y: 7, endPoint x: 898, endPoint y: 589, distance: 616.1
click at [696, 299] on div at bounding box center [784, 338] width 1568 height 675
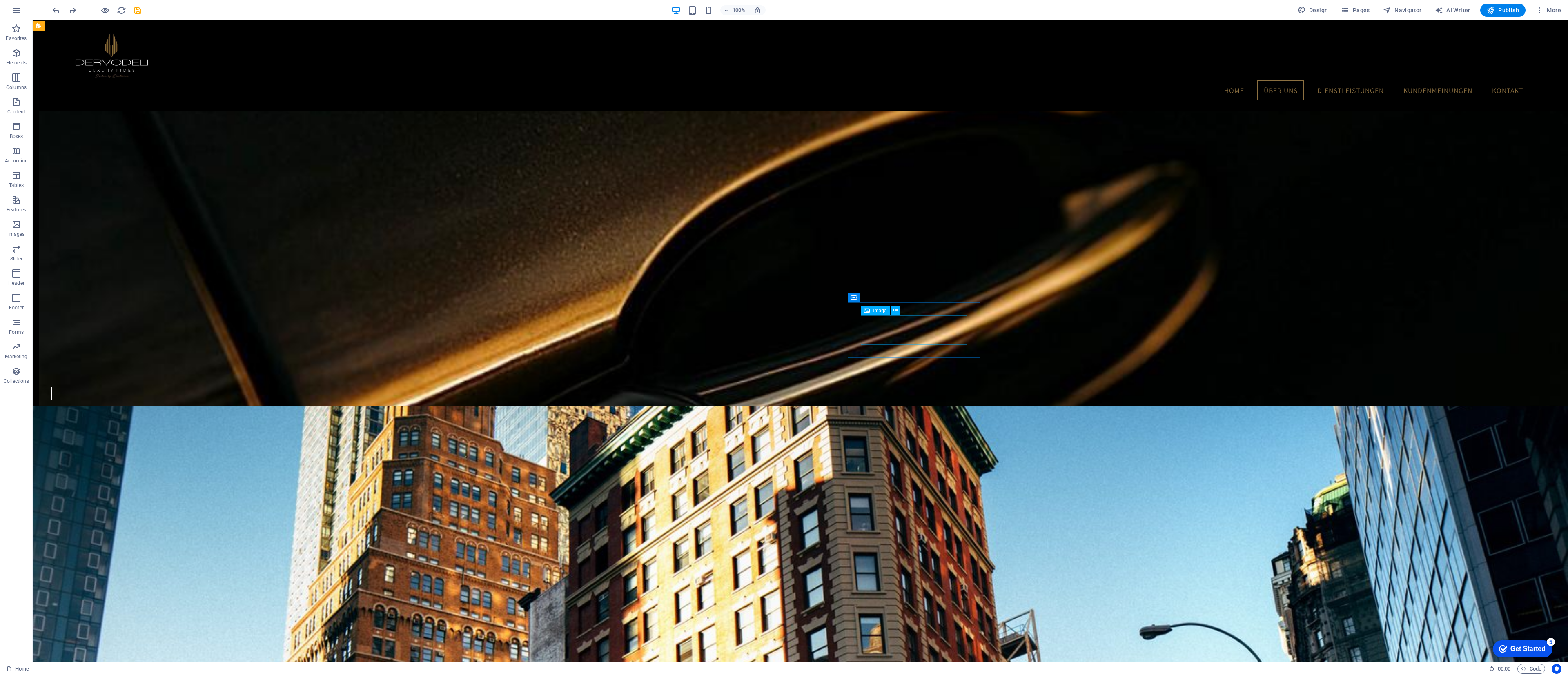
scroll to position [771, 0]
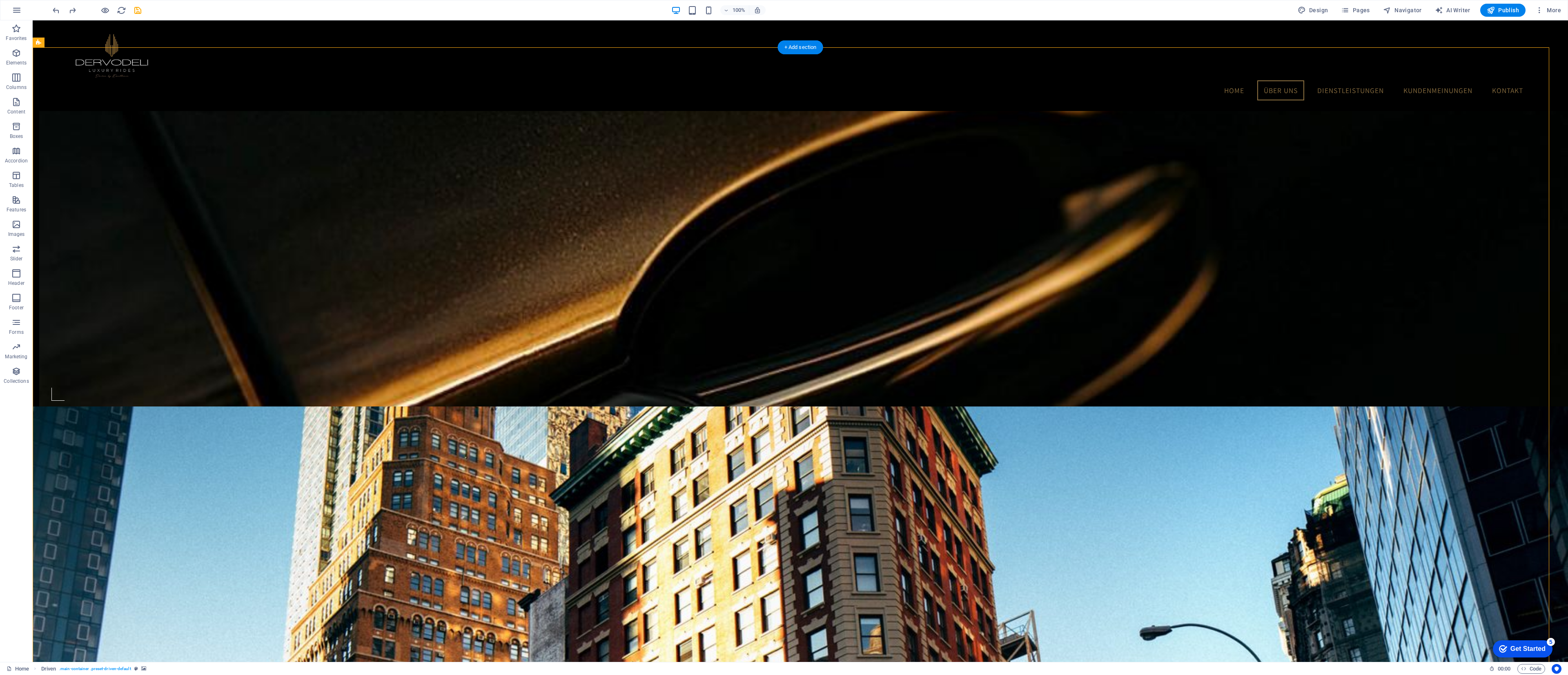
drag, startPoint x: 670, startPoint y: 263, endPoint x: 915, endPoint y: 416, distance: 288.8
drag, startPoint x: 670, startPoint y: 263, endPoint x: 881, endPoint y: 411, distance: 257.7
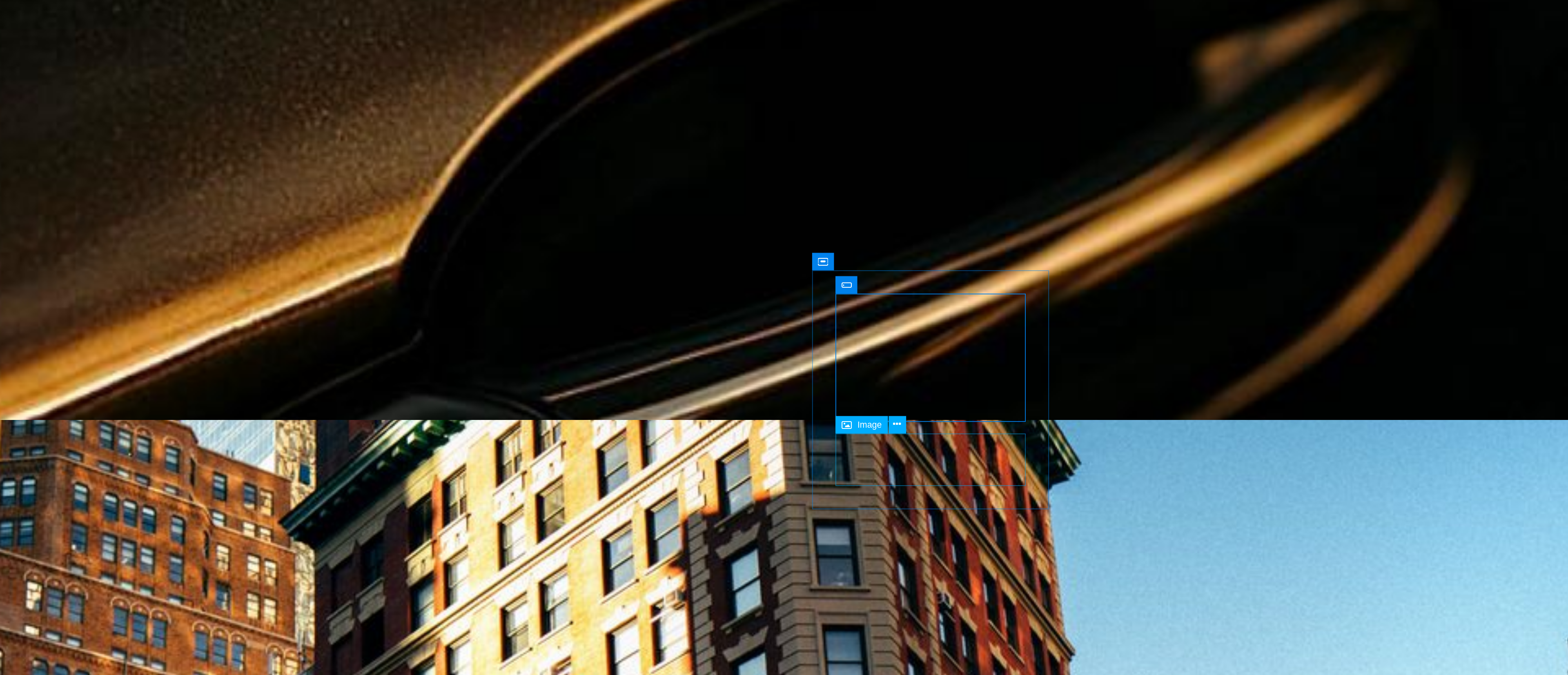
click at [696, 299] on icon at bounding box center [895, 409] width 5 height 9
click at [191, 211] on figure at bounding box center [125, 459] width 1536 height 685
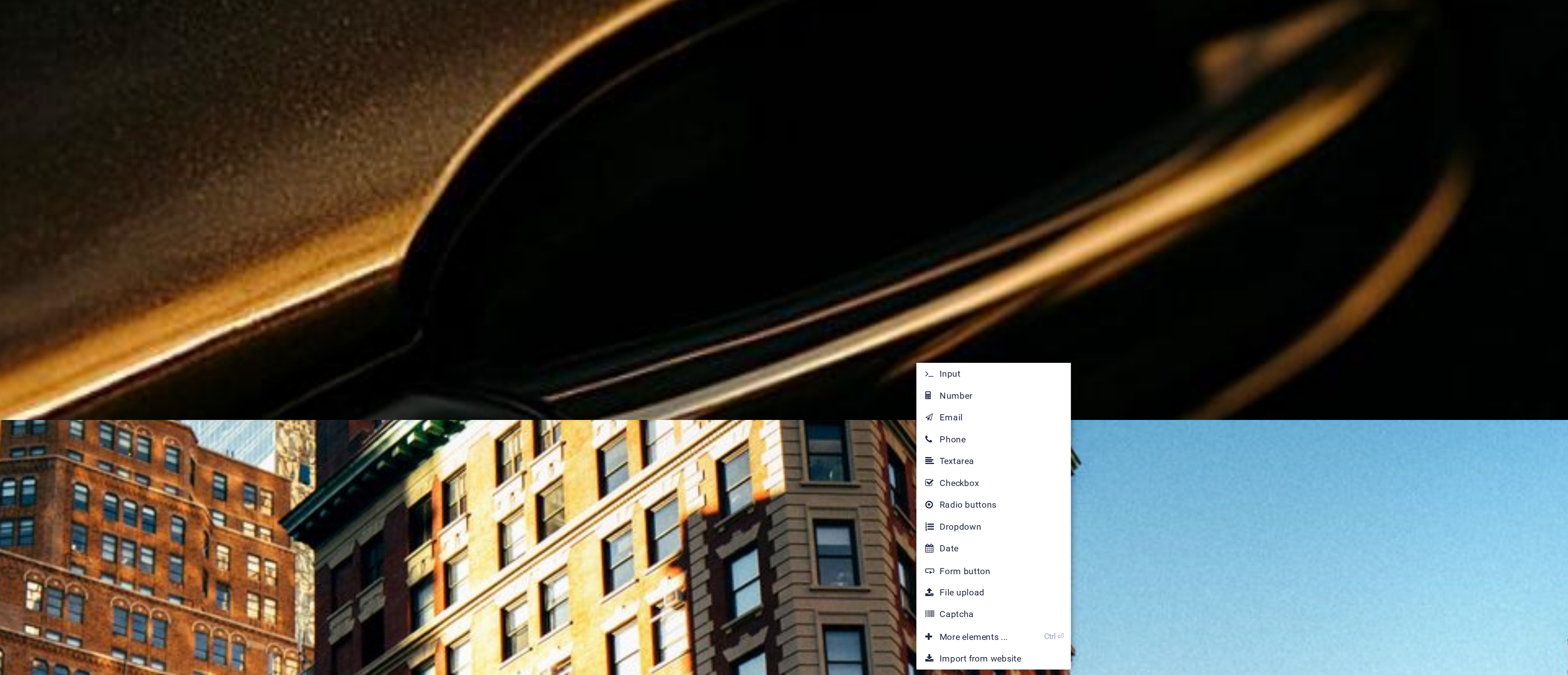
click at [696, 299] on link "Ctrl ⏎ More elements ..." at bounding box center [933, 527] width 56 height 12
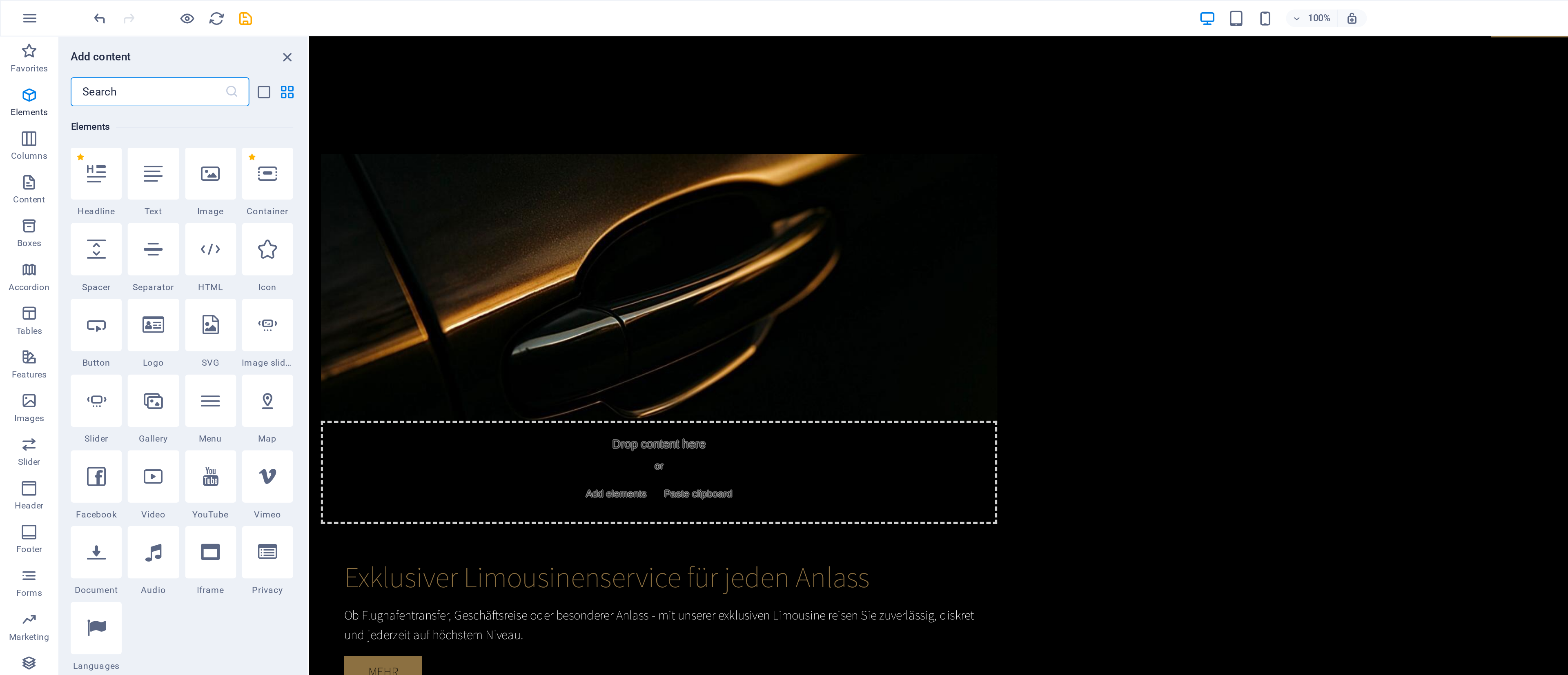
scroll to position [125, 0]
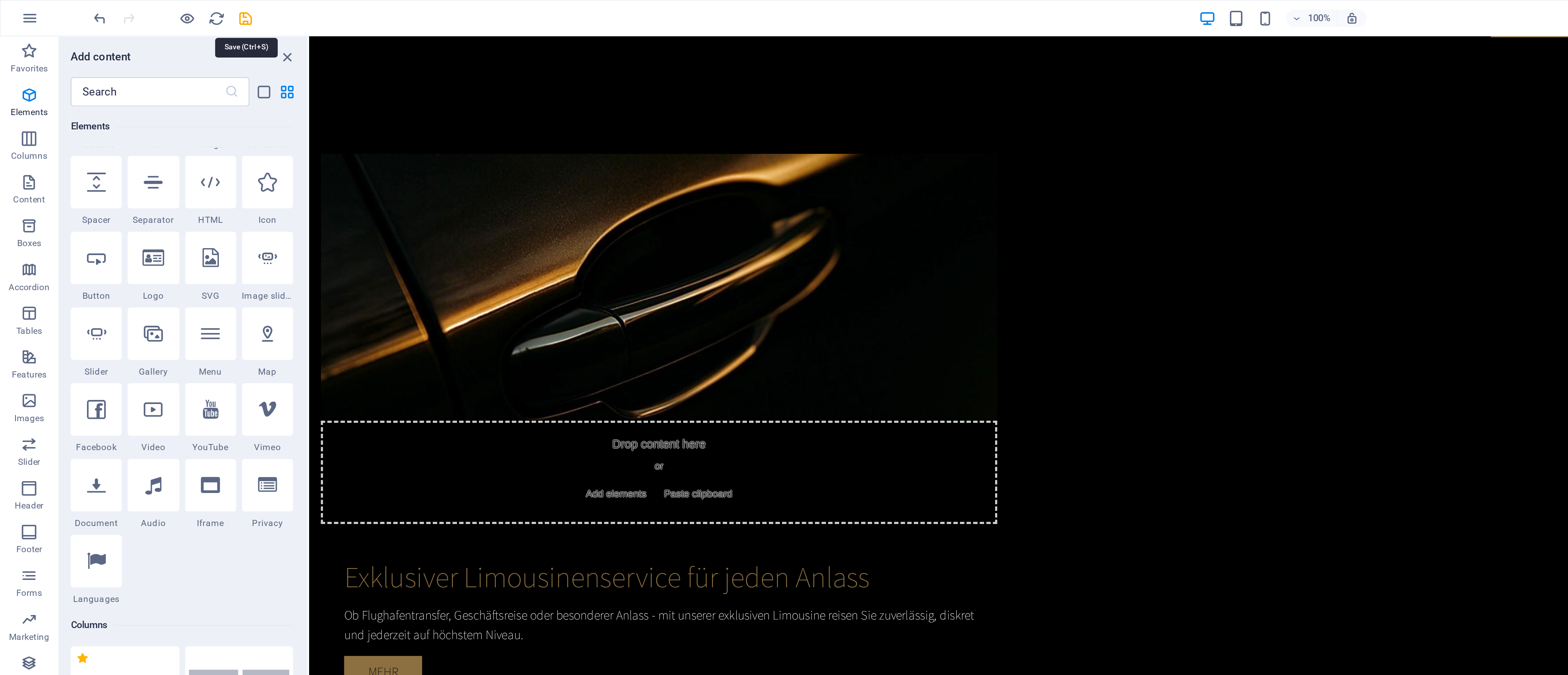
click at [138, 8] on icon "save" at bounding box center [138, 11] width 10 height 10
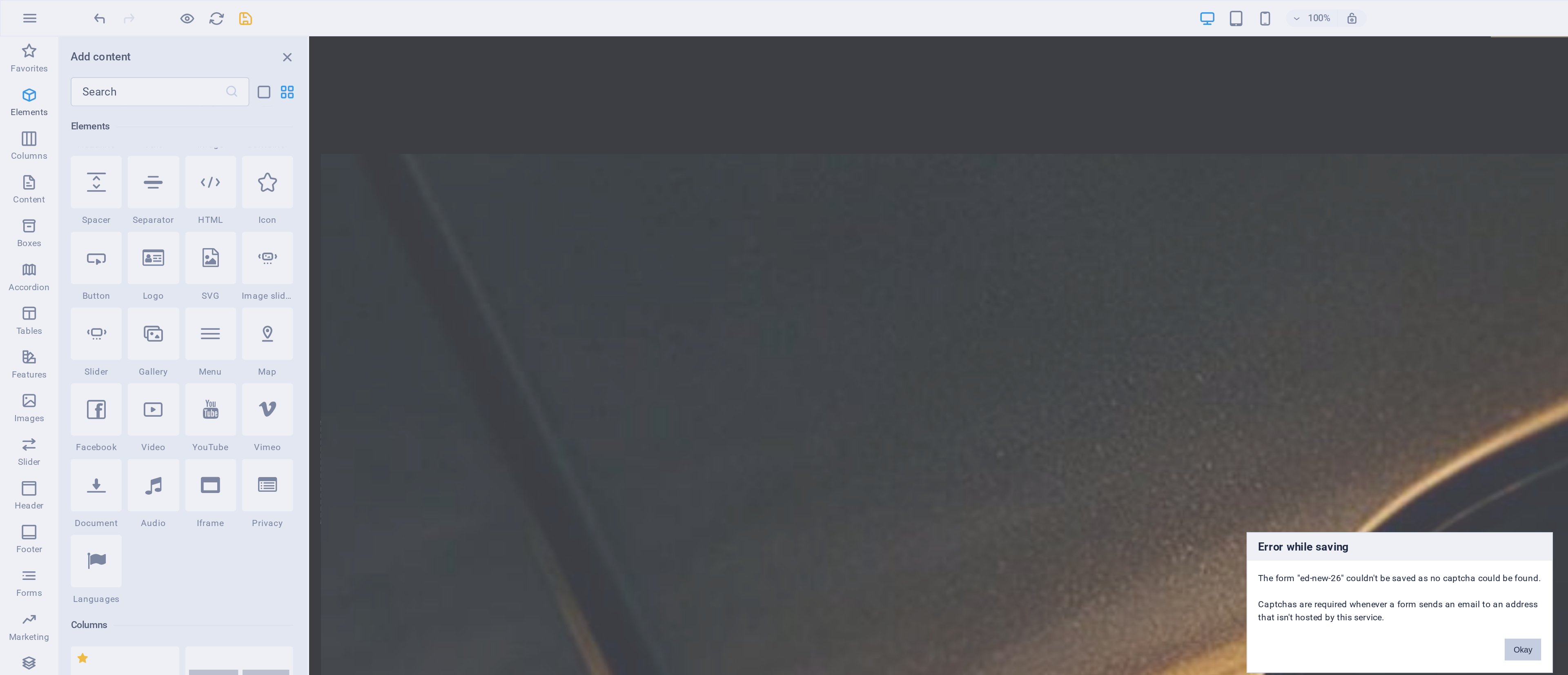
scroll to position [1157, 0]
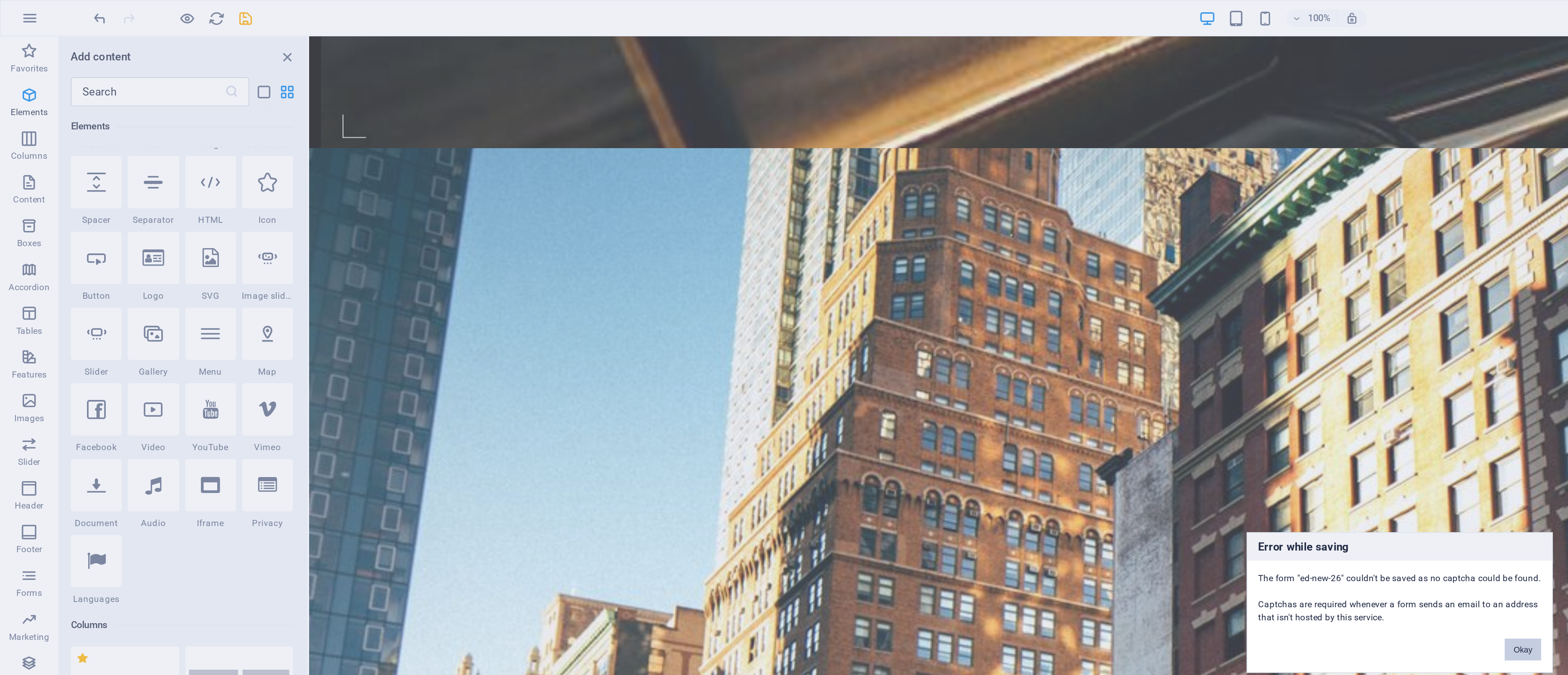
click at [696, 299] on button "Okay" at bounding box center [852, 363] width 20 height 12
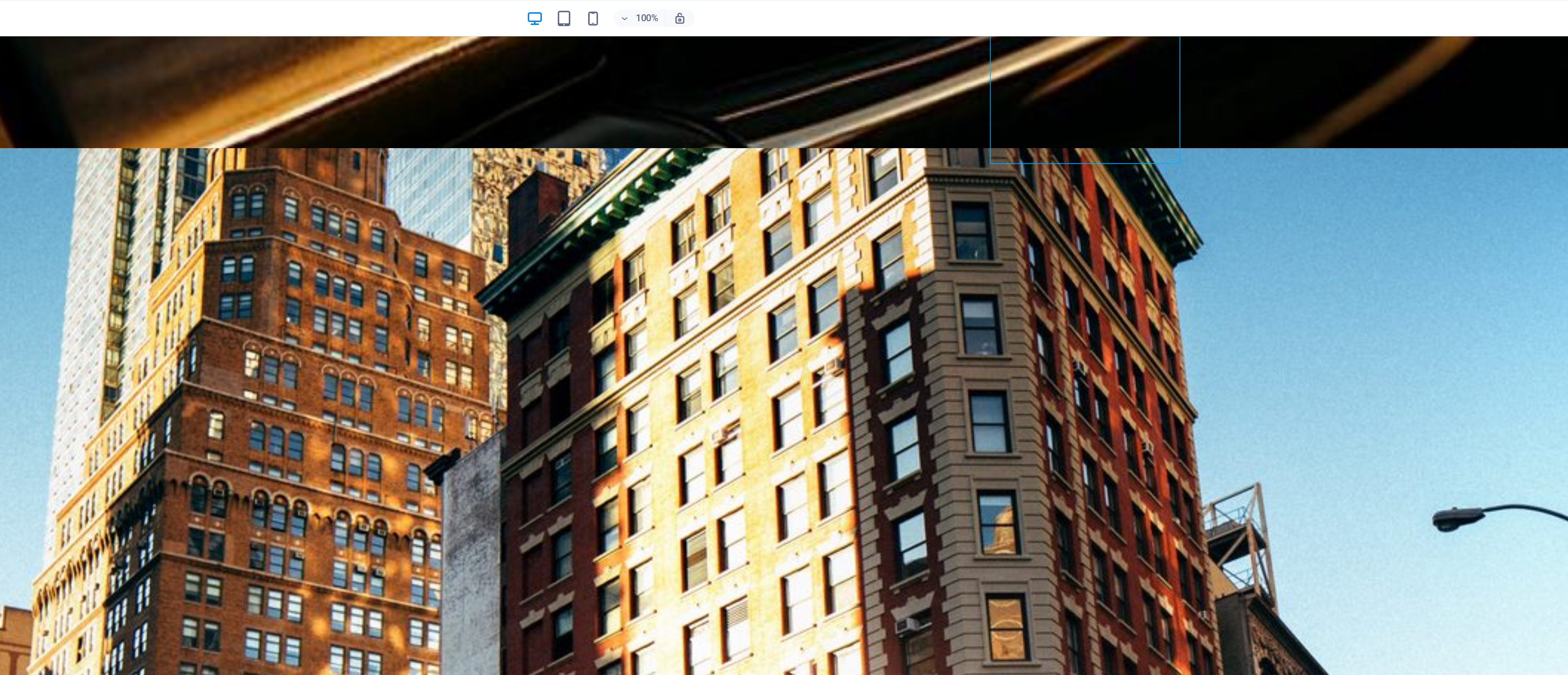
scroll to position [933, 0]
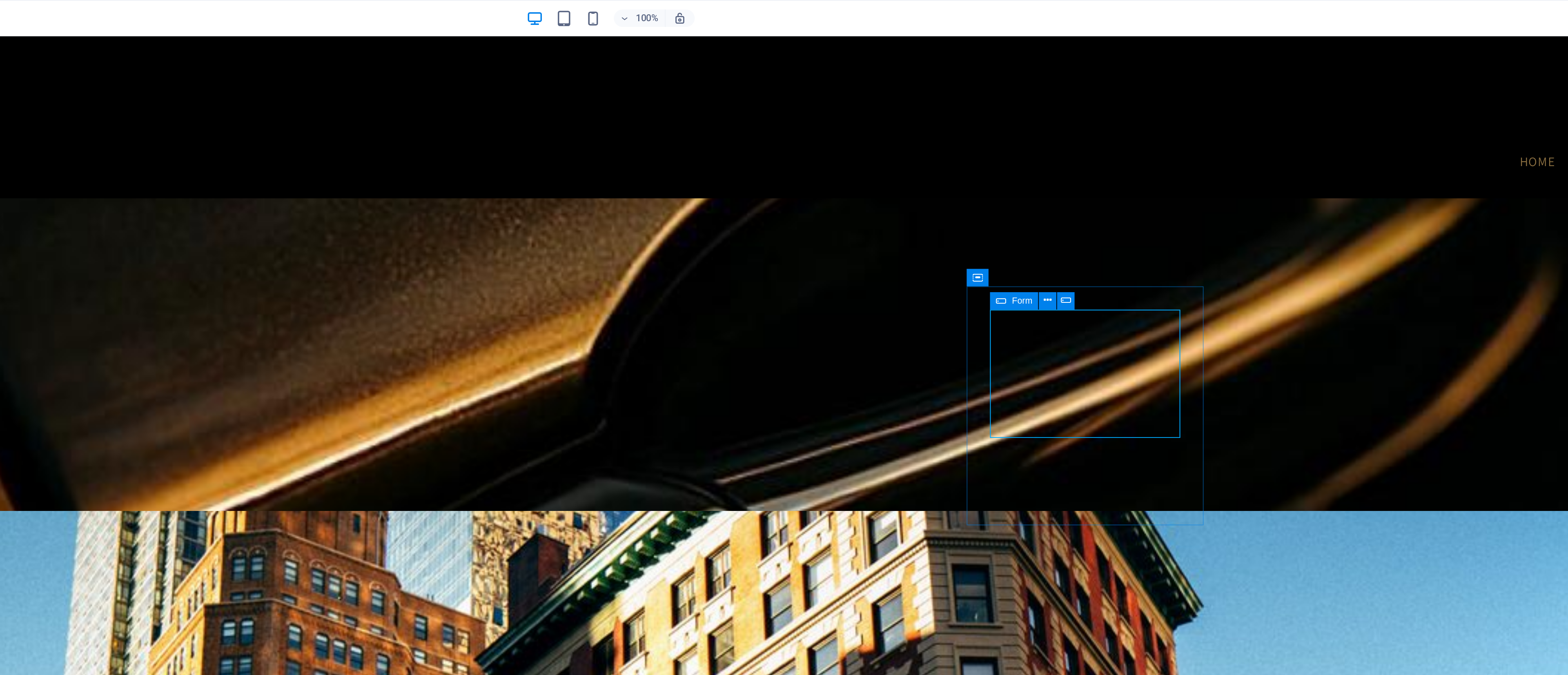
click at [696, 168] on icon at bounding box center [963, 168] width 5 height 9
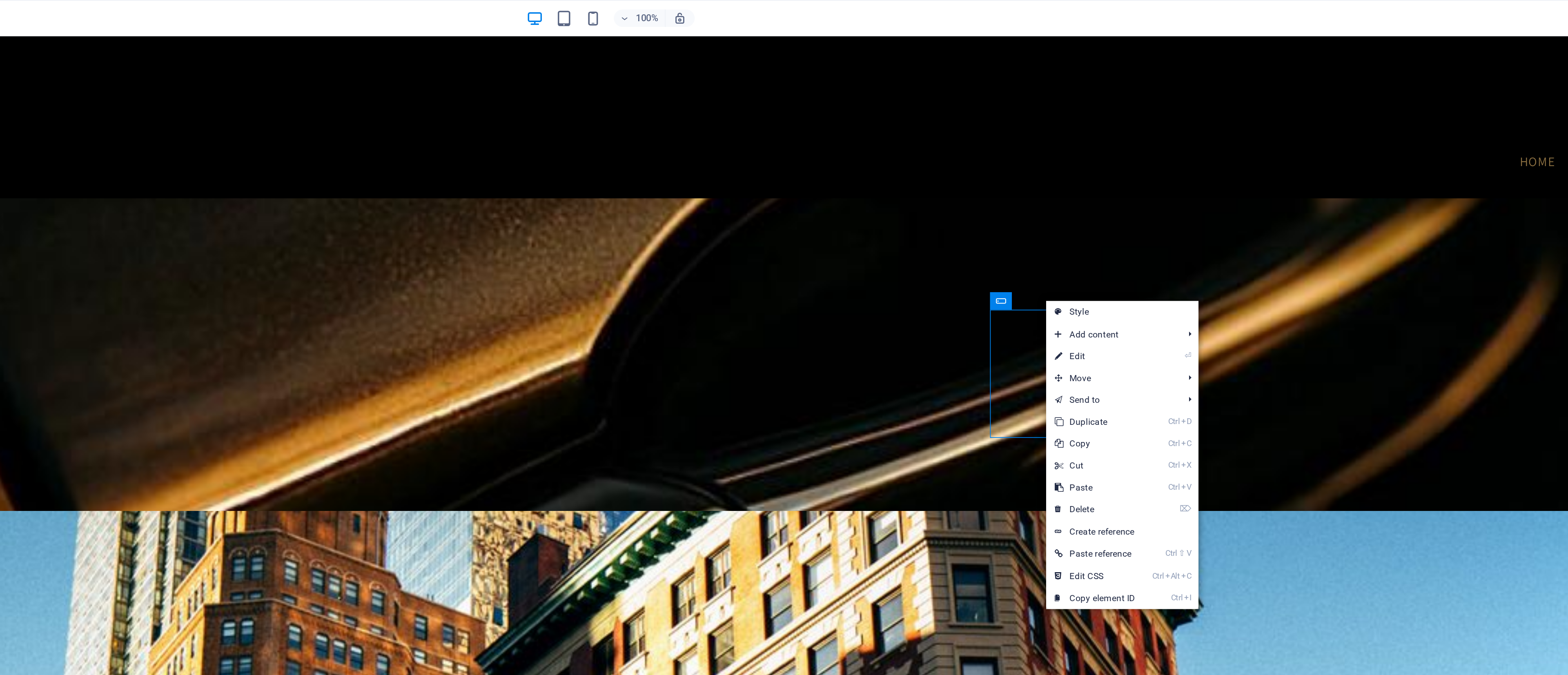
click at [696, 284] on link "⌦ Delete" at bounding box center [989, 285] width 54 height 12
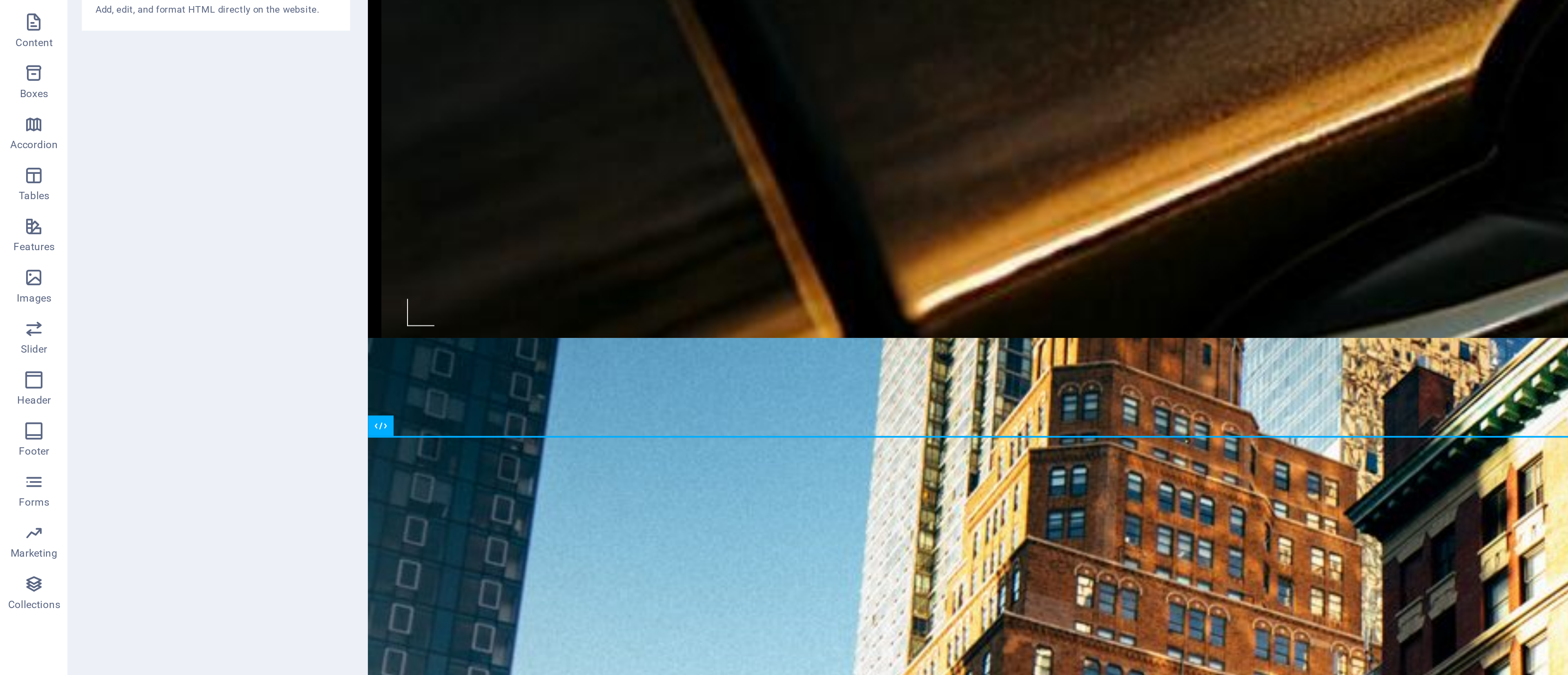
scroll to position [1203, 0]
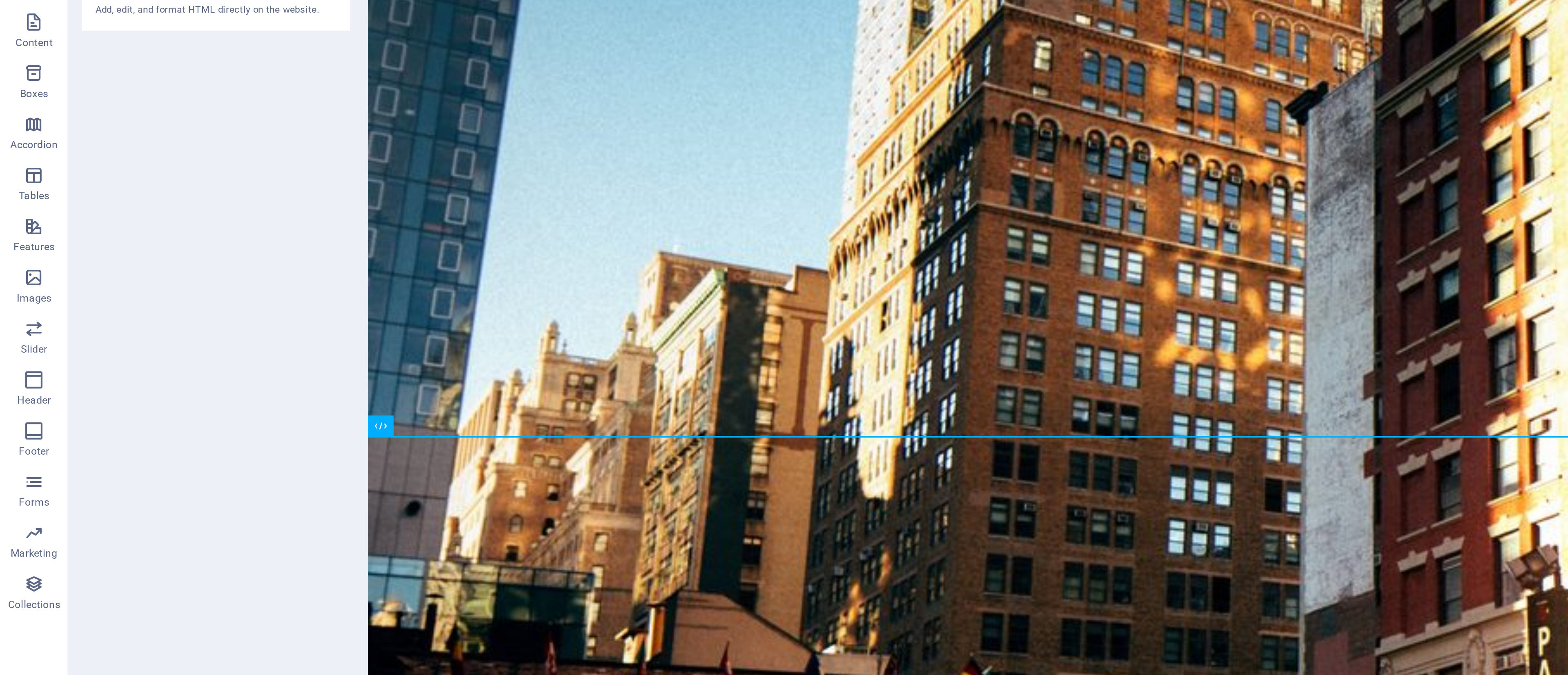
drag, startPoint x: 483, startPoint y: -44, endPoint x: 487, endPoint y: -43, distance: 4.1
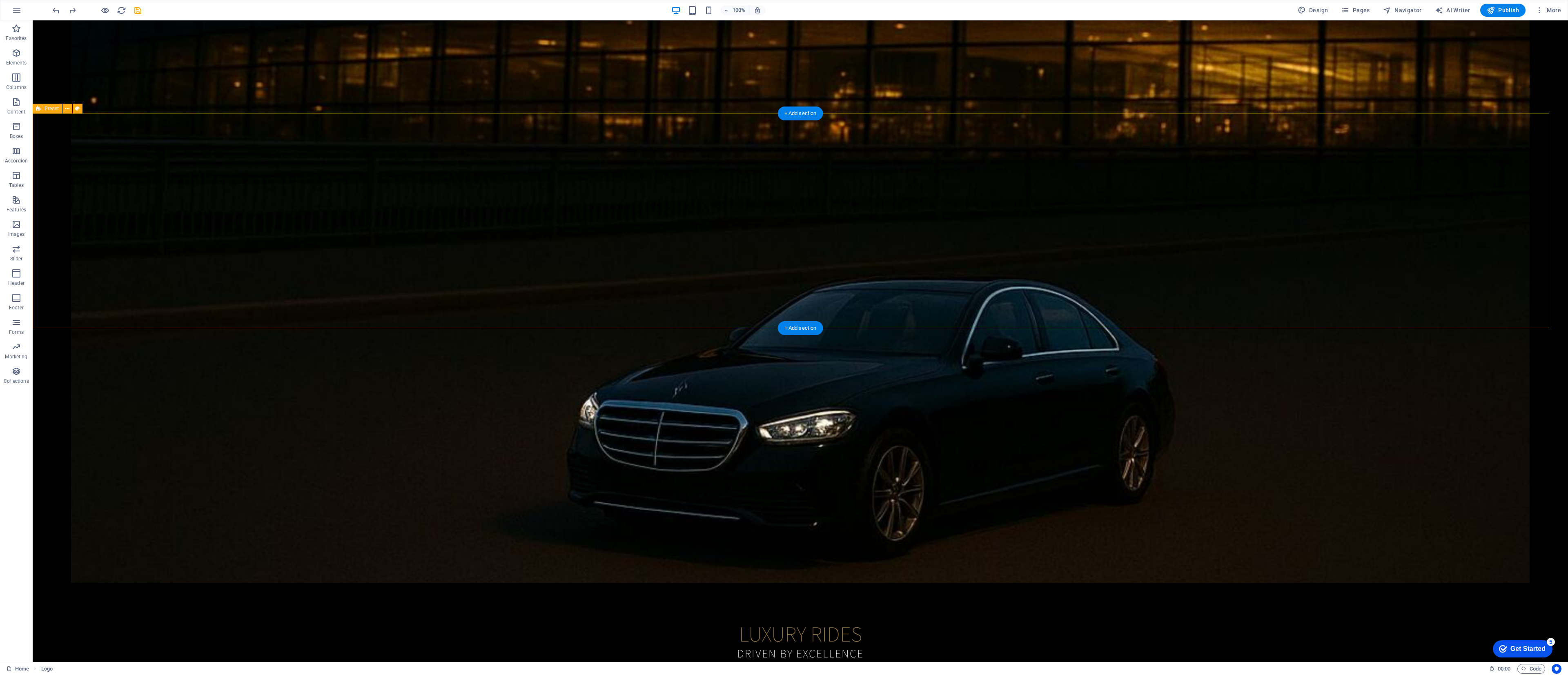
scroll to position [0, 0]
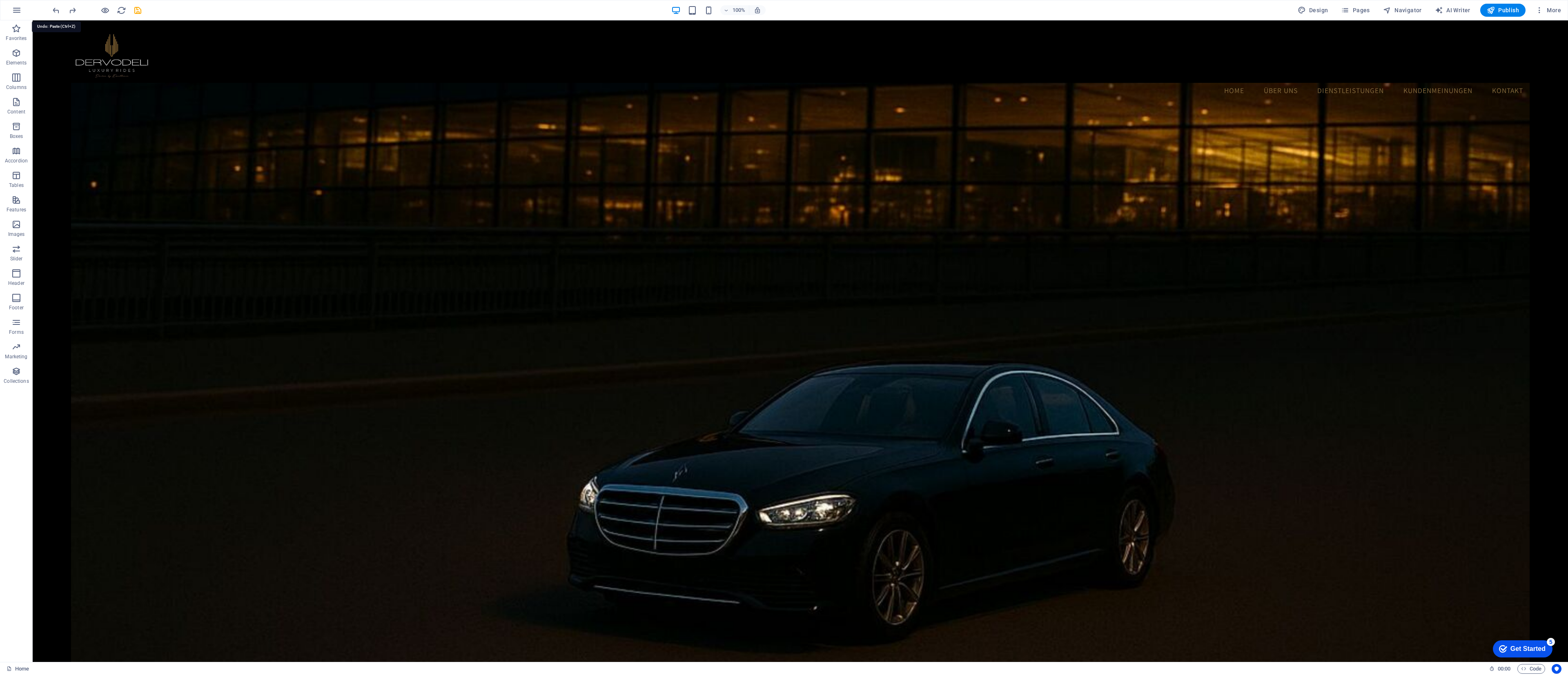
click at [58, 15] on icon "undo" at bounding box center [56, 11] width 10 height 10
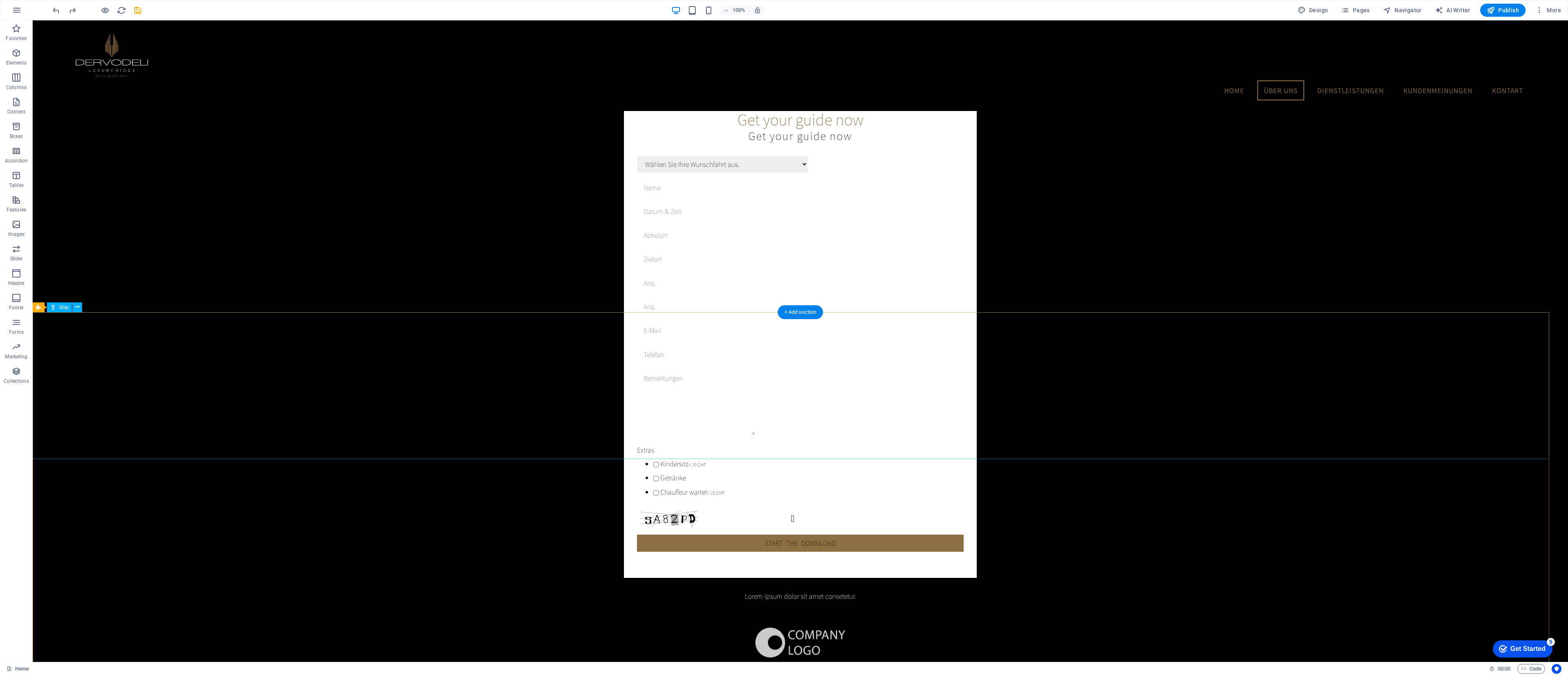
scroll to position [1664, 0]
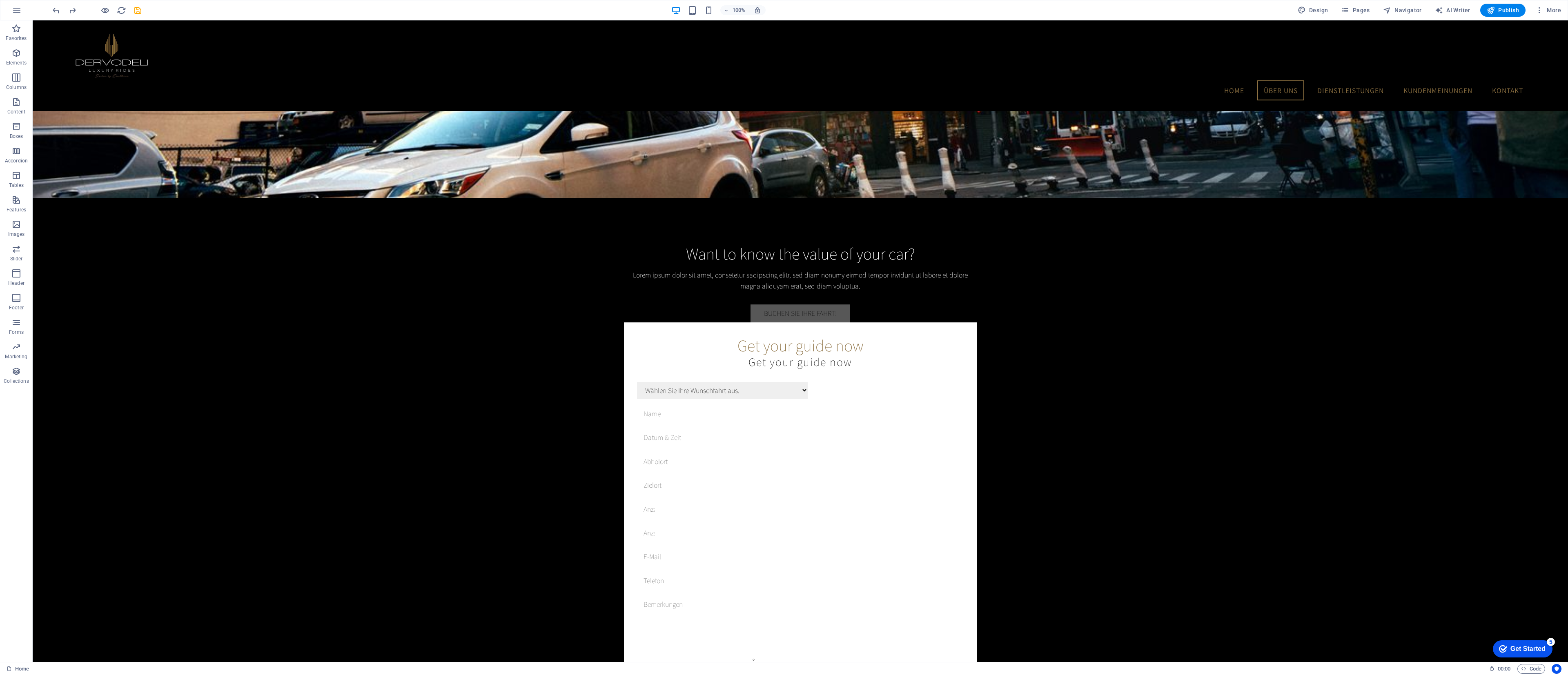
drag, startPoint x: 1567, startPoint y: 3, endPoint x: 14, endPoint y: 357, distance: 1592.8
click at [14, 299] on p "Marketing" at bounding box center [16, 357] width 23 height 6
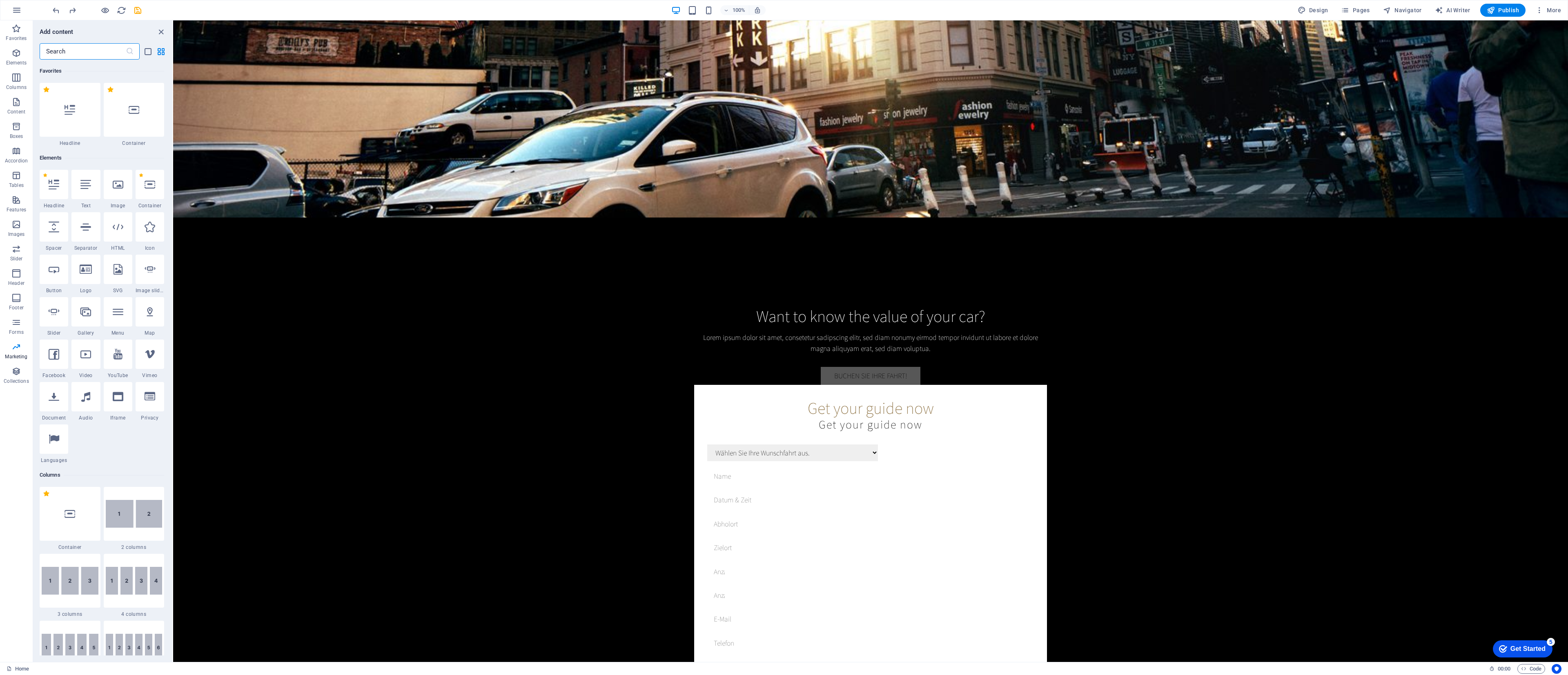
scroll to position [1734, 0]
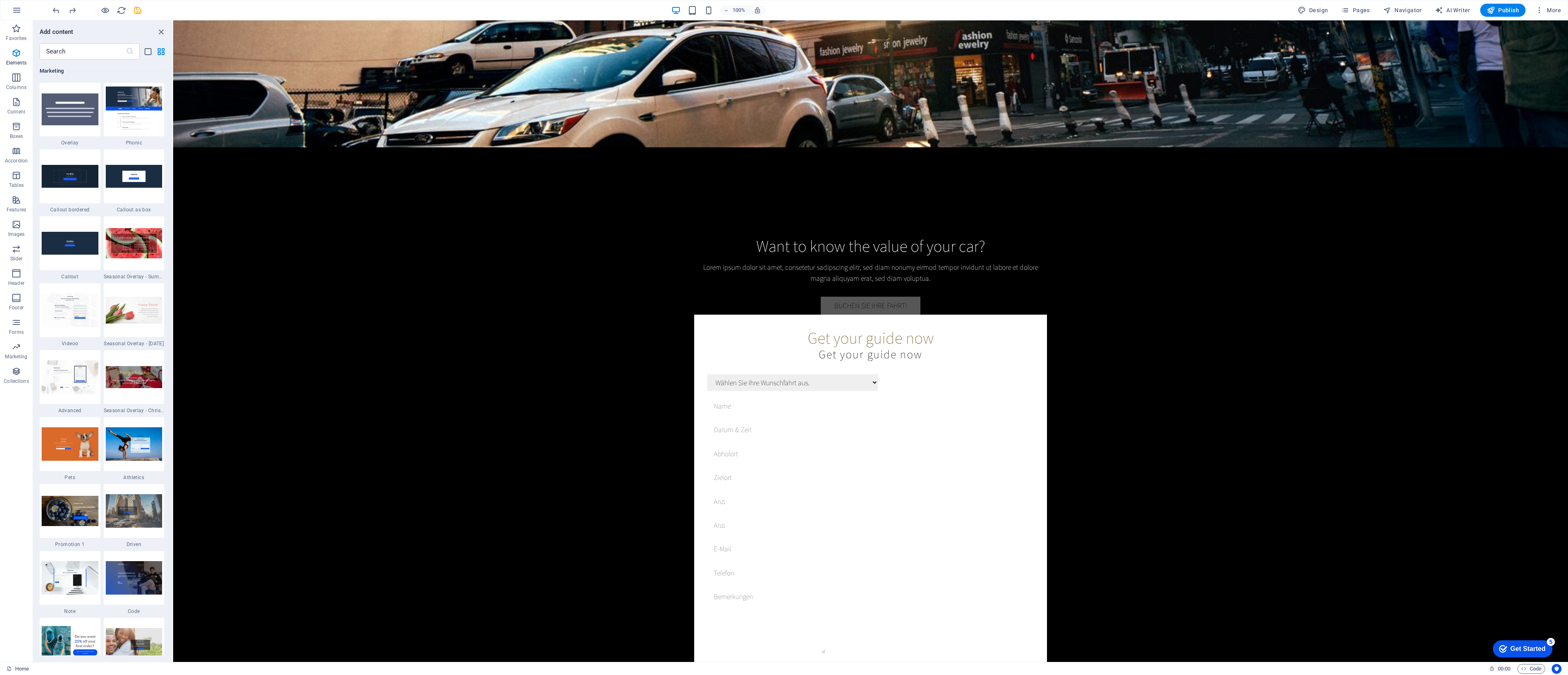
click at [16, 299] on icon "button" at bounding box center [16, 322] width 10 height 10
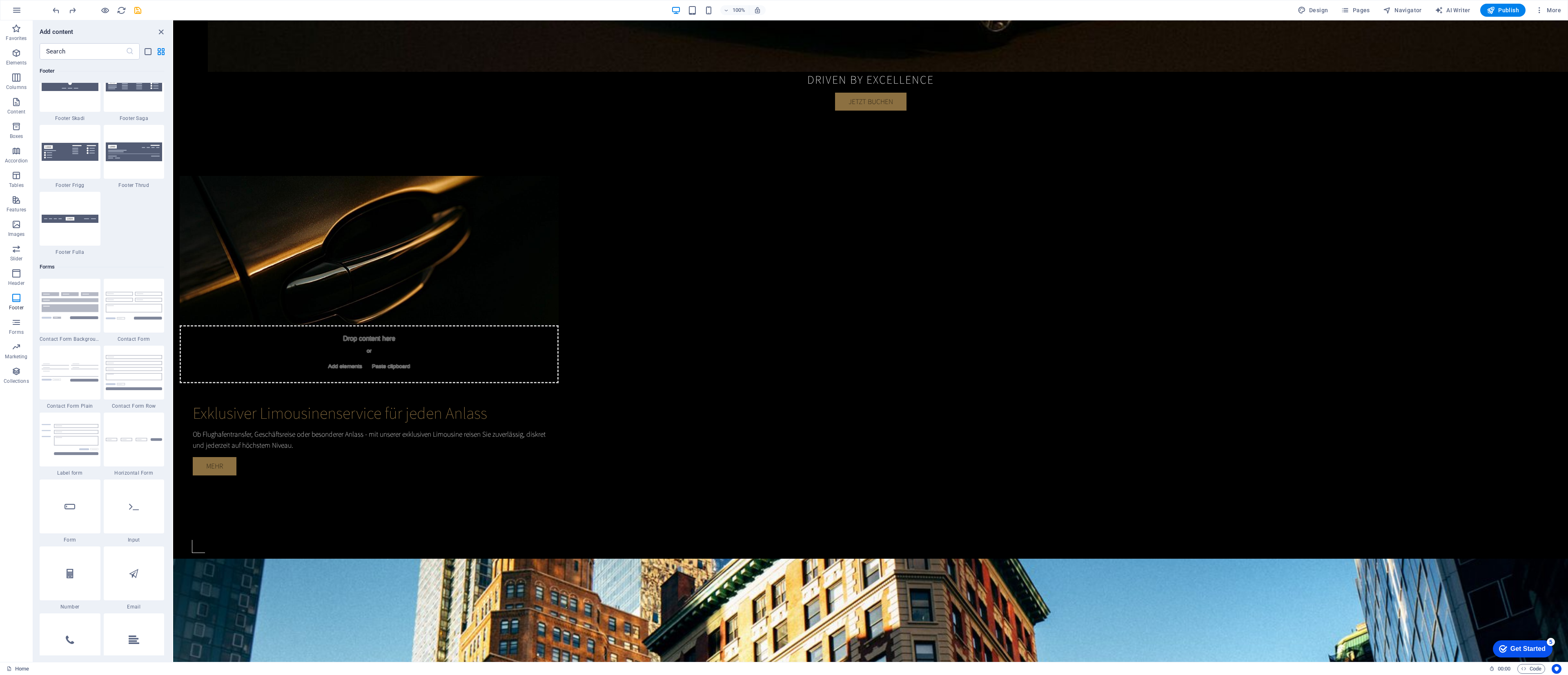
scroll to position [5763, 0]
click at [16, 52] on icon "button" at bounding box center [16, 53] width 10 height 10
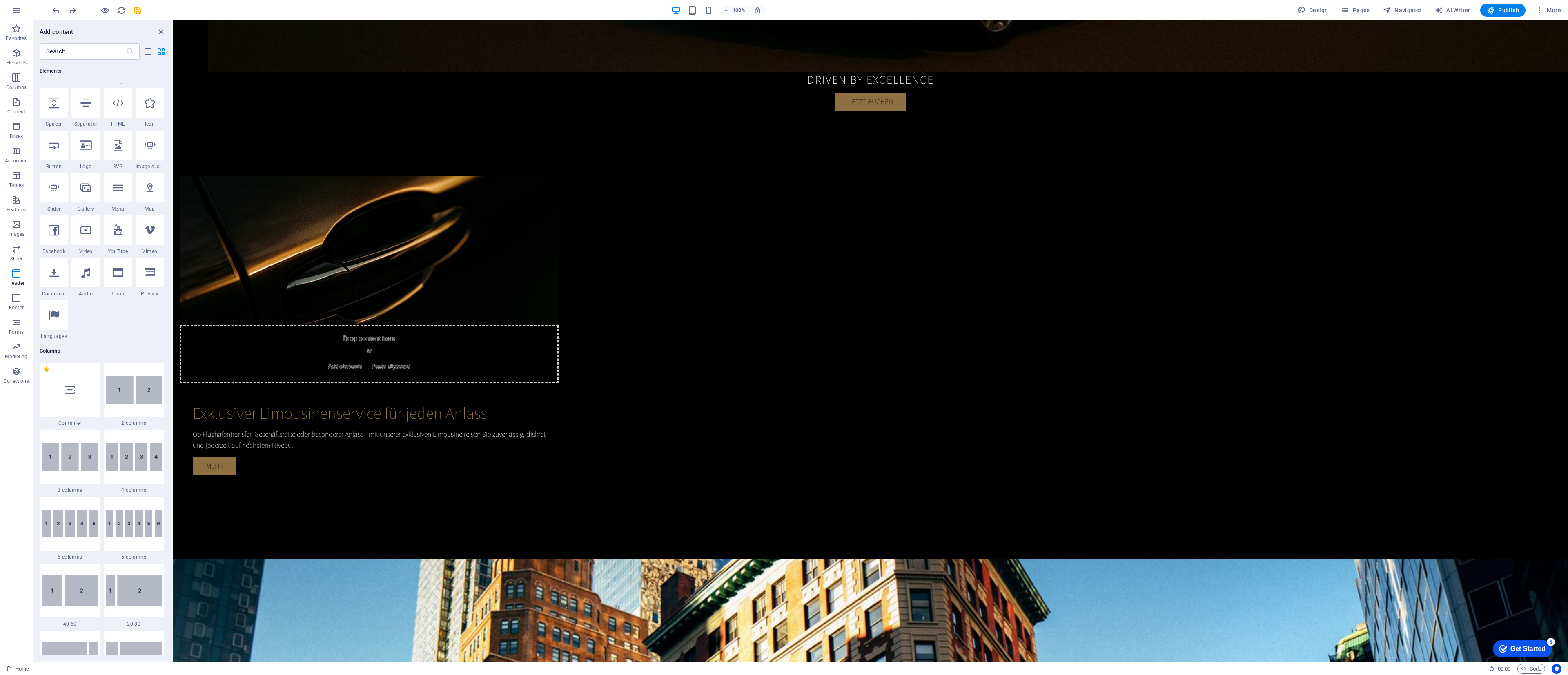
scroll to position [88, 0]
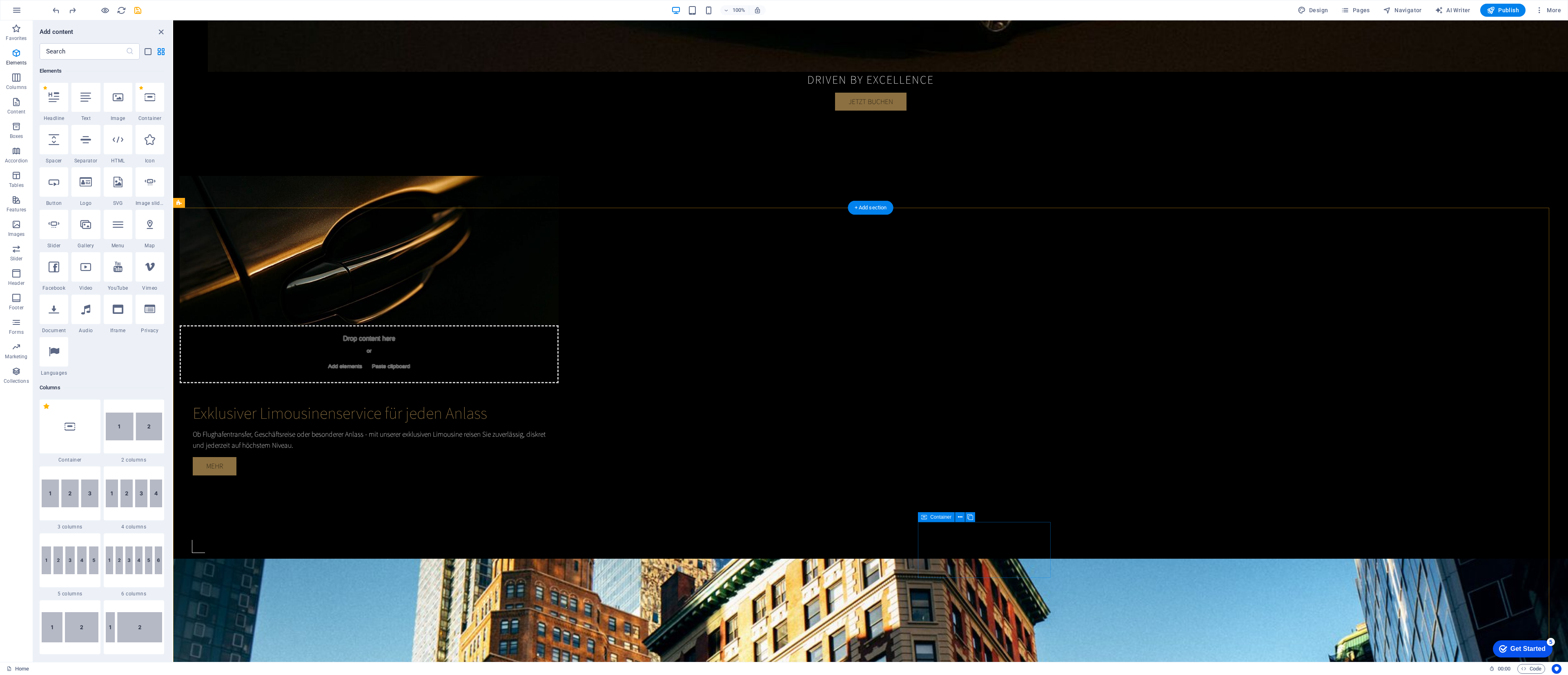
drag, startPoint x: 360, startPoint y: 243, endPoint x: 999, endPoint y: 528, distance: 699.7
click at [111, 146] on div at bounding box center [118, 140] width 28 height 29
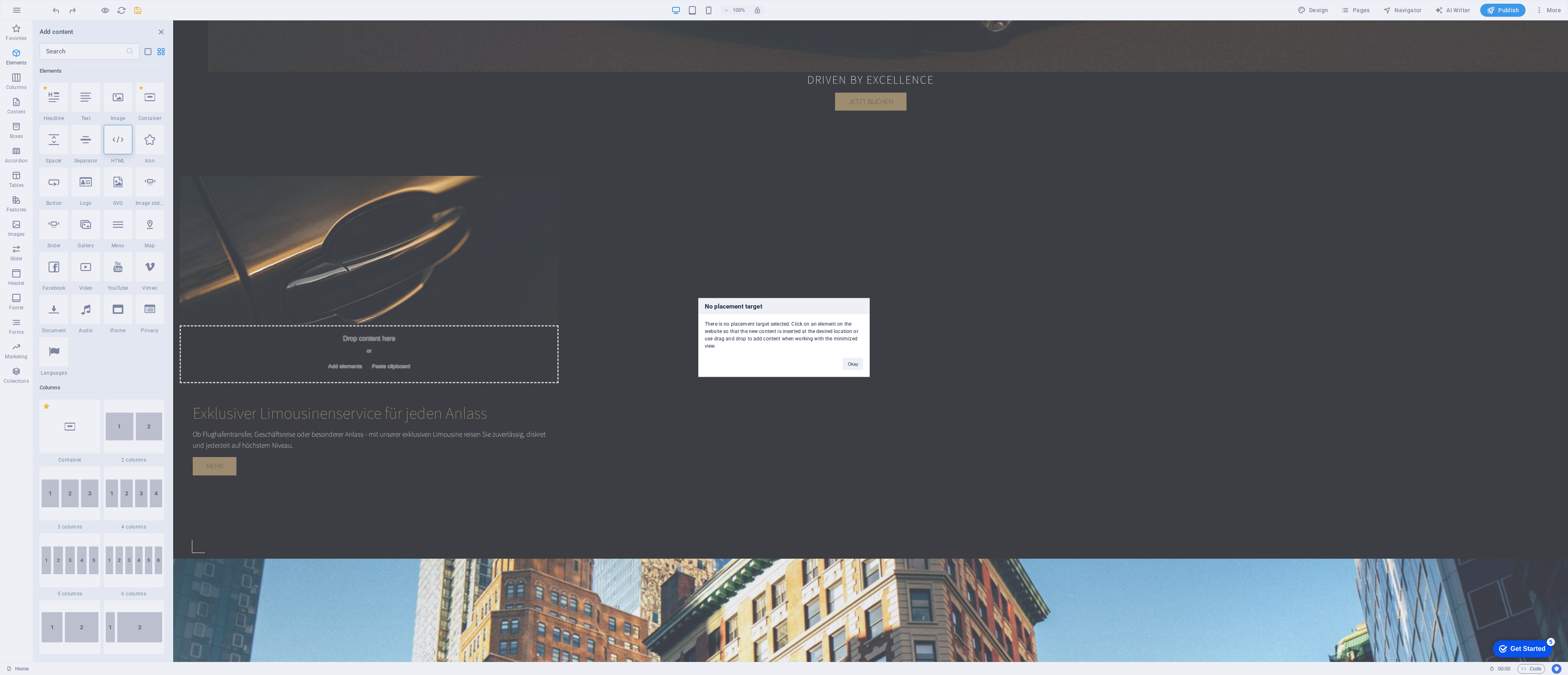
click at [696, 299] on button "Okay" at bounding box center [852, 363] width 20 height 12
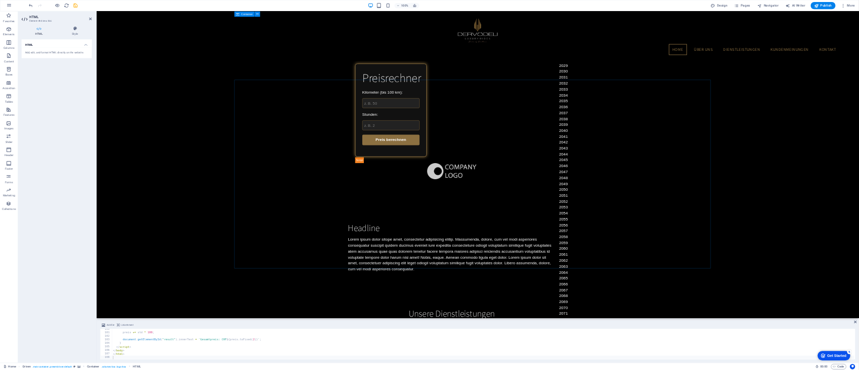
scroll to position [0, 0]
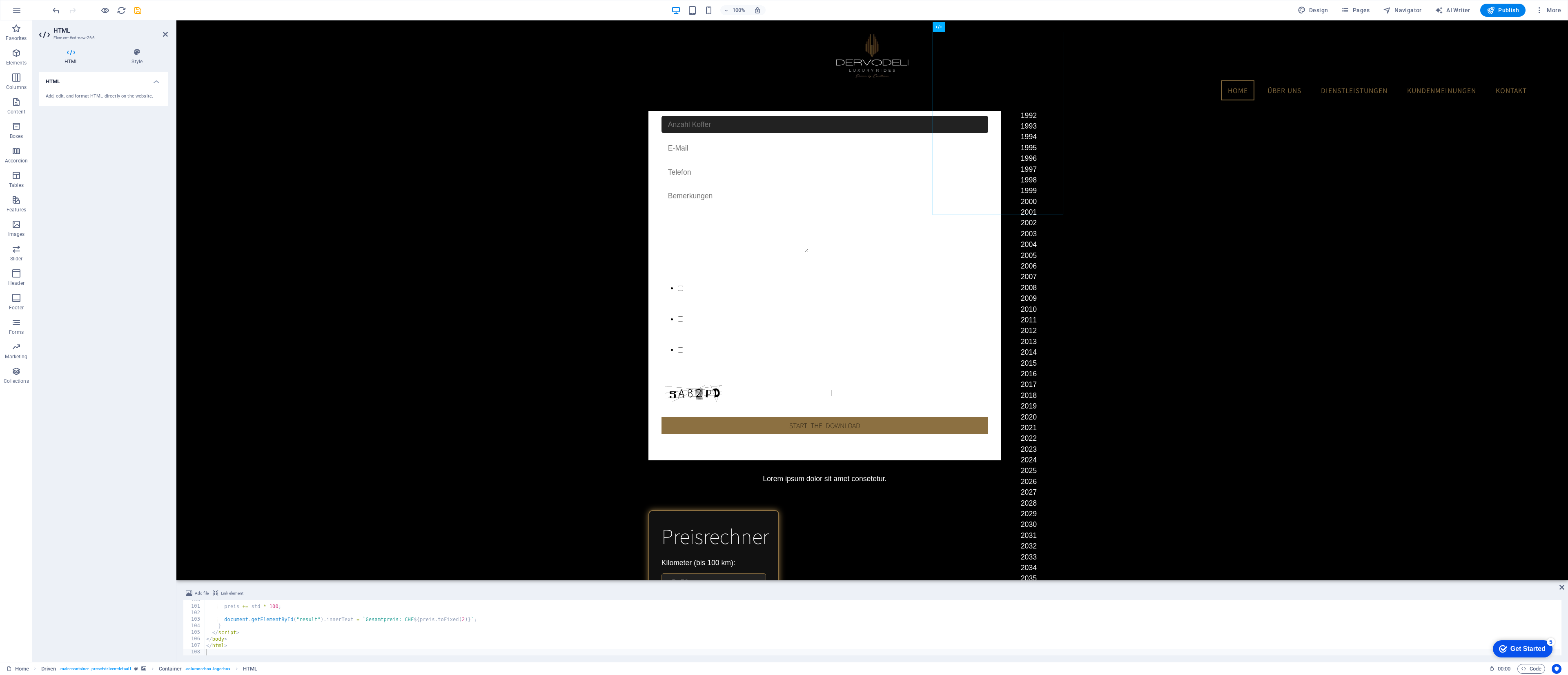
click at [696, 283] on body "Skip to main content Menu Home Über uns Dienstleistungen Kundenmeinungen Kontak…" at bounding box center [872, 300] width 1392 height 560
click at [138, 14] on icon "save" at bounding box center [138, 11] width 10 height 10
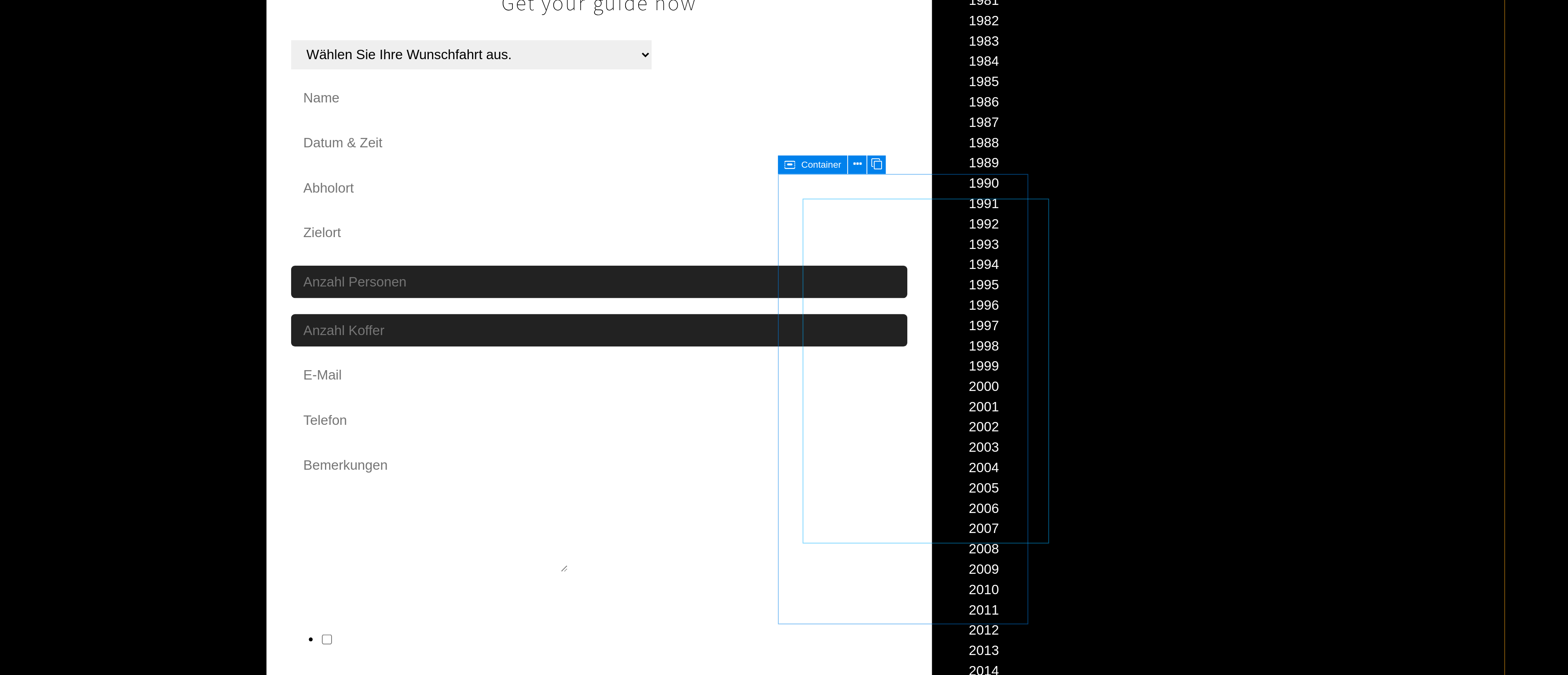
click at [696, 124] on div "Container" at bounding box center [865, 125] width 37 height 10
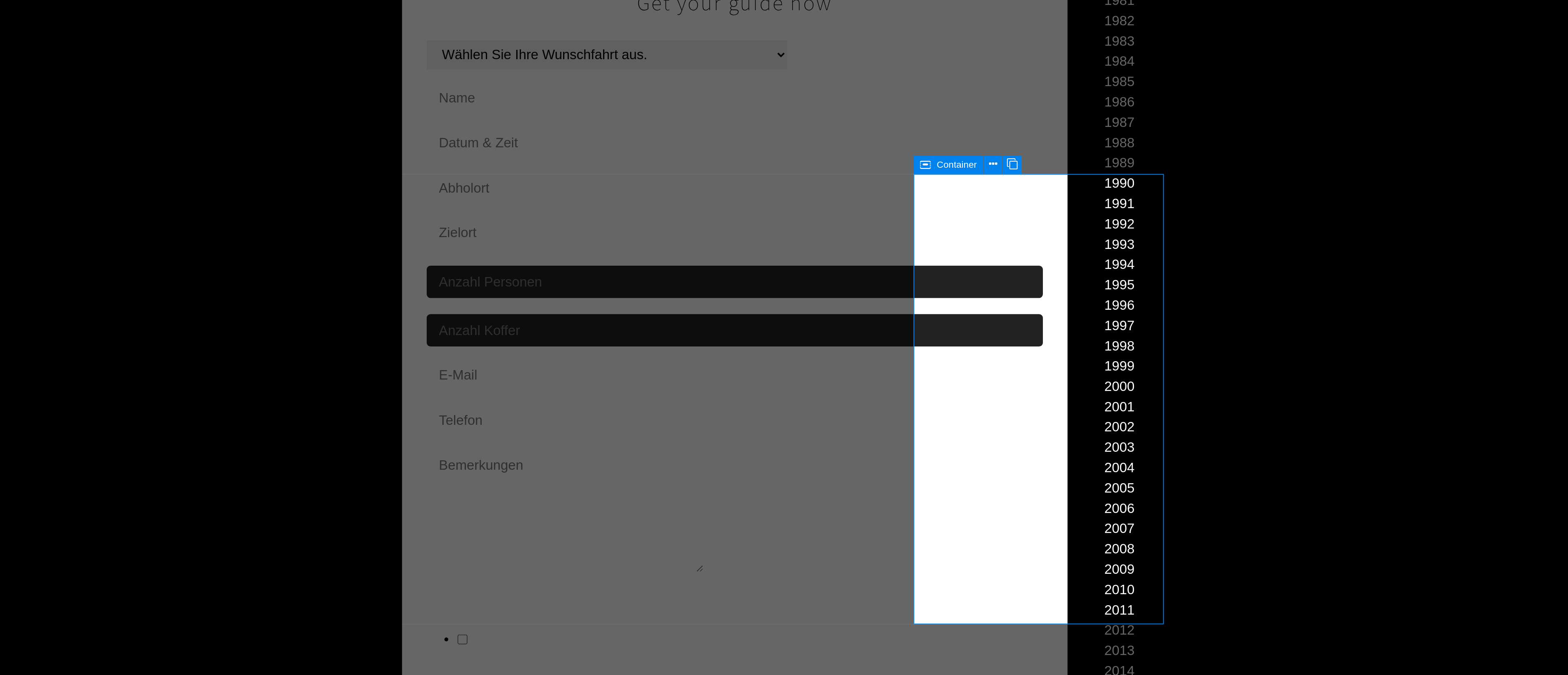
click at [696, 124] on span "Container" at bounding box center [942, 125] width 21 height 5
click at [696, 125] on icon at bounding box center [925, 125] width 6 height 10
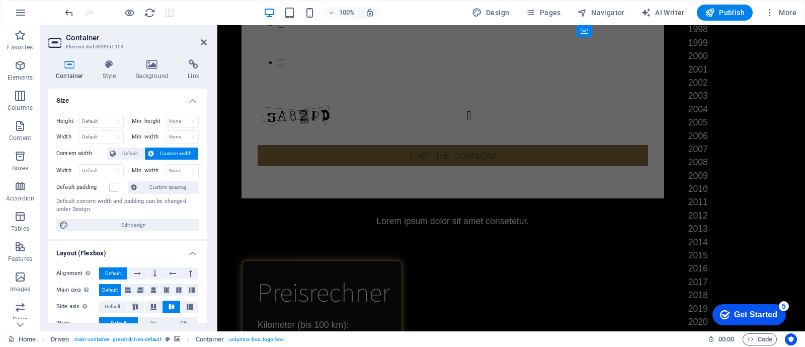
drag, startPoint x: 205, startPoint y: 41, endPoint x: 463, endPoint y: 170, distance: 288.5
click at [205, 41] on icon at bounding box center [204, 42] width 6 height 8
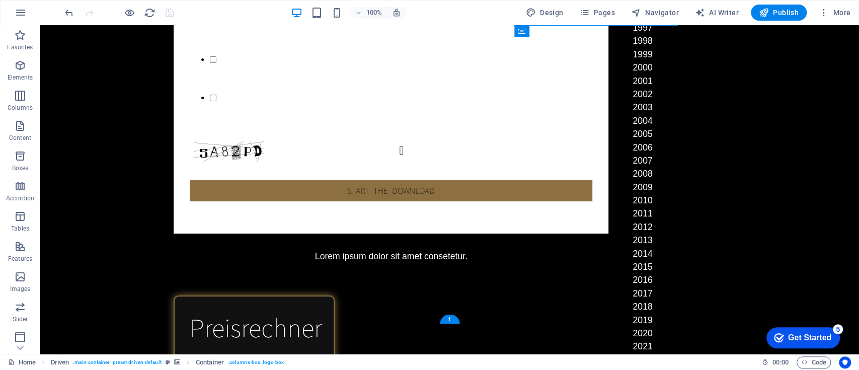
drag, startPoint x: 833, startPoint y: 27, endPoint x: 173, endPoint y: 239, distance: 693.1
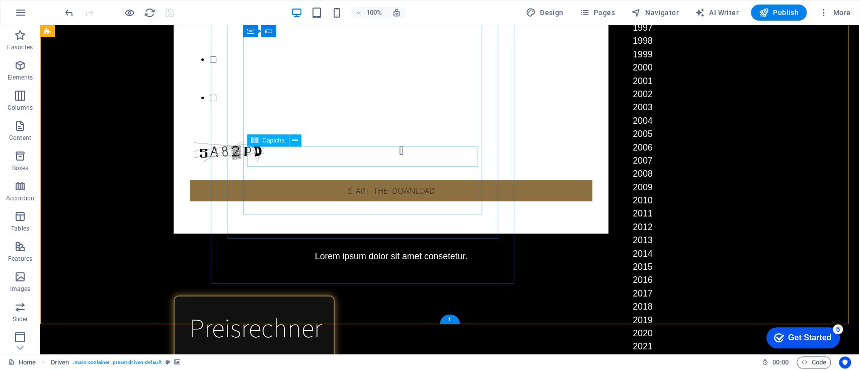
click div "Unreadable? Regenerate"
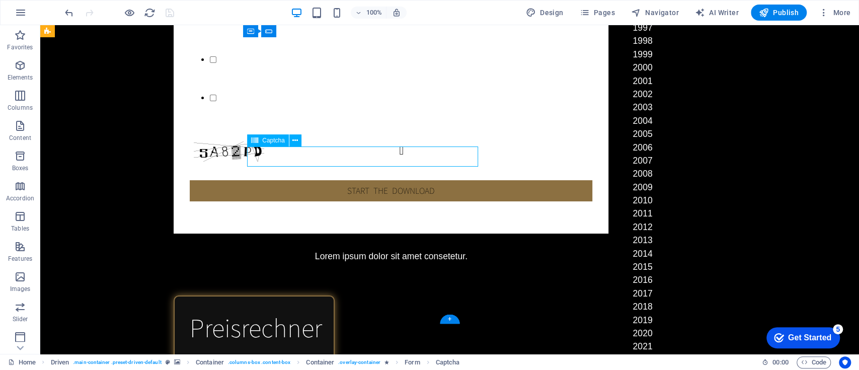
click div "Unreadable? Regenerate"
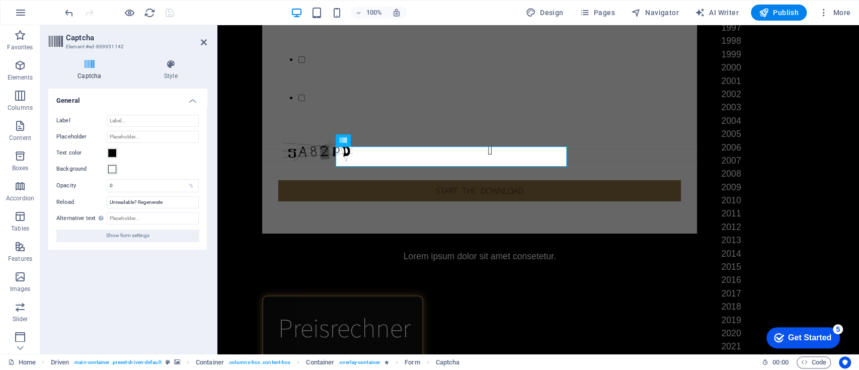
click at [201, 42] on icon at bounding box center [204, 42] width 6 height 8
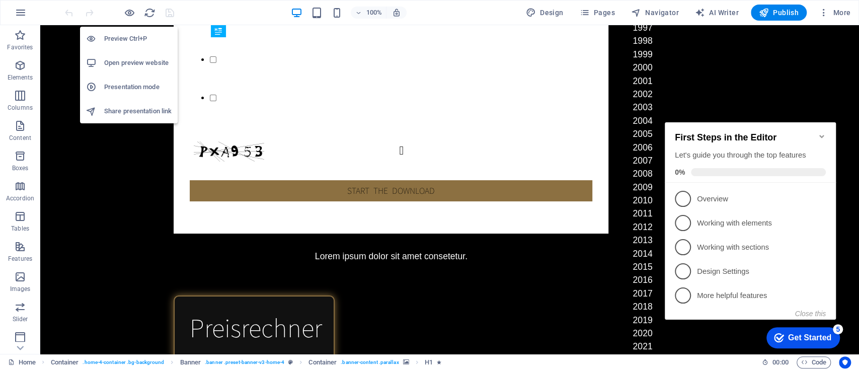
click at [132, 34] on h6 "Preview Ctrl+P" at bounding box center [137, 39] width 67 height 12
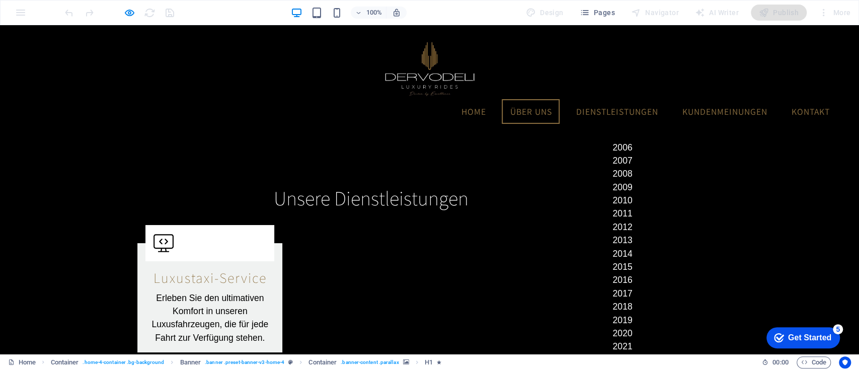
drag, startPoint x: 858, startPoint y: 126, endPoint x: 855, endPoint y: 47, distance: 79.0
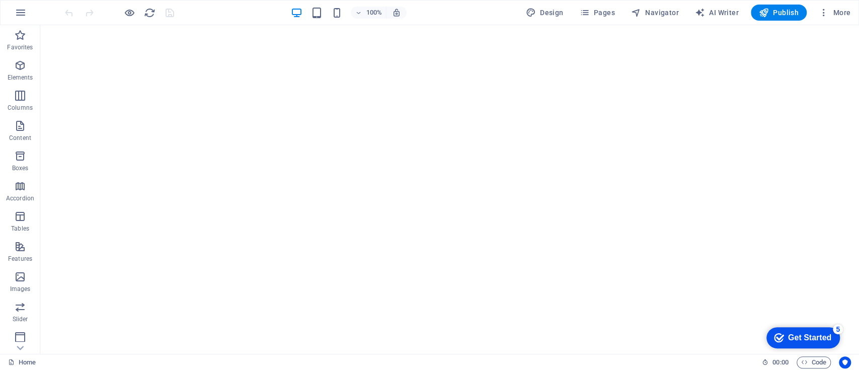
click at [24, 12] on icon "button" at bounding box center [21, 13] width 12 height 12
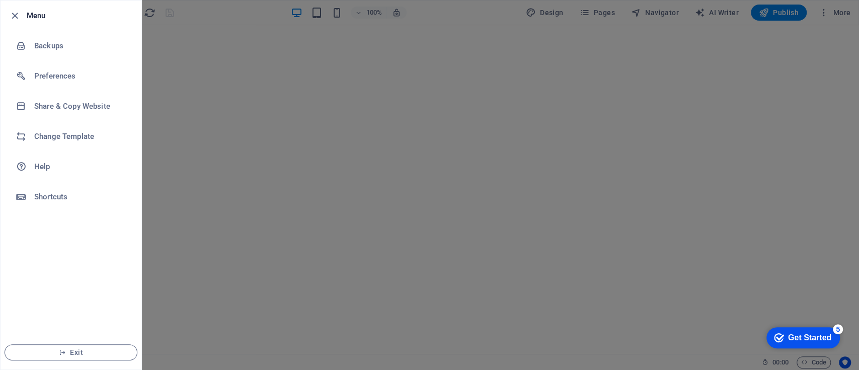
click at [74, 49] on h6 "Backups" at bounding box center [80, 46] width 93 height 12
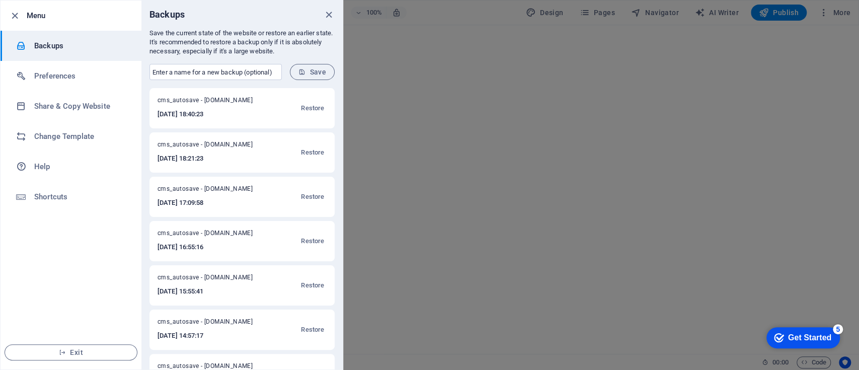
click at [217, 115] on h6 "[DATE] 18:40:23" at bounding box center [211, 114] width 108 height 12
click at [201, 99] on span "cms_autosave - [DOMAIN_NAME]" at bounding box center [211, 102] width 108 height 12
